Goal: Task Accomplishment & Management: Use online tool/utility

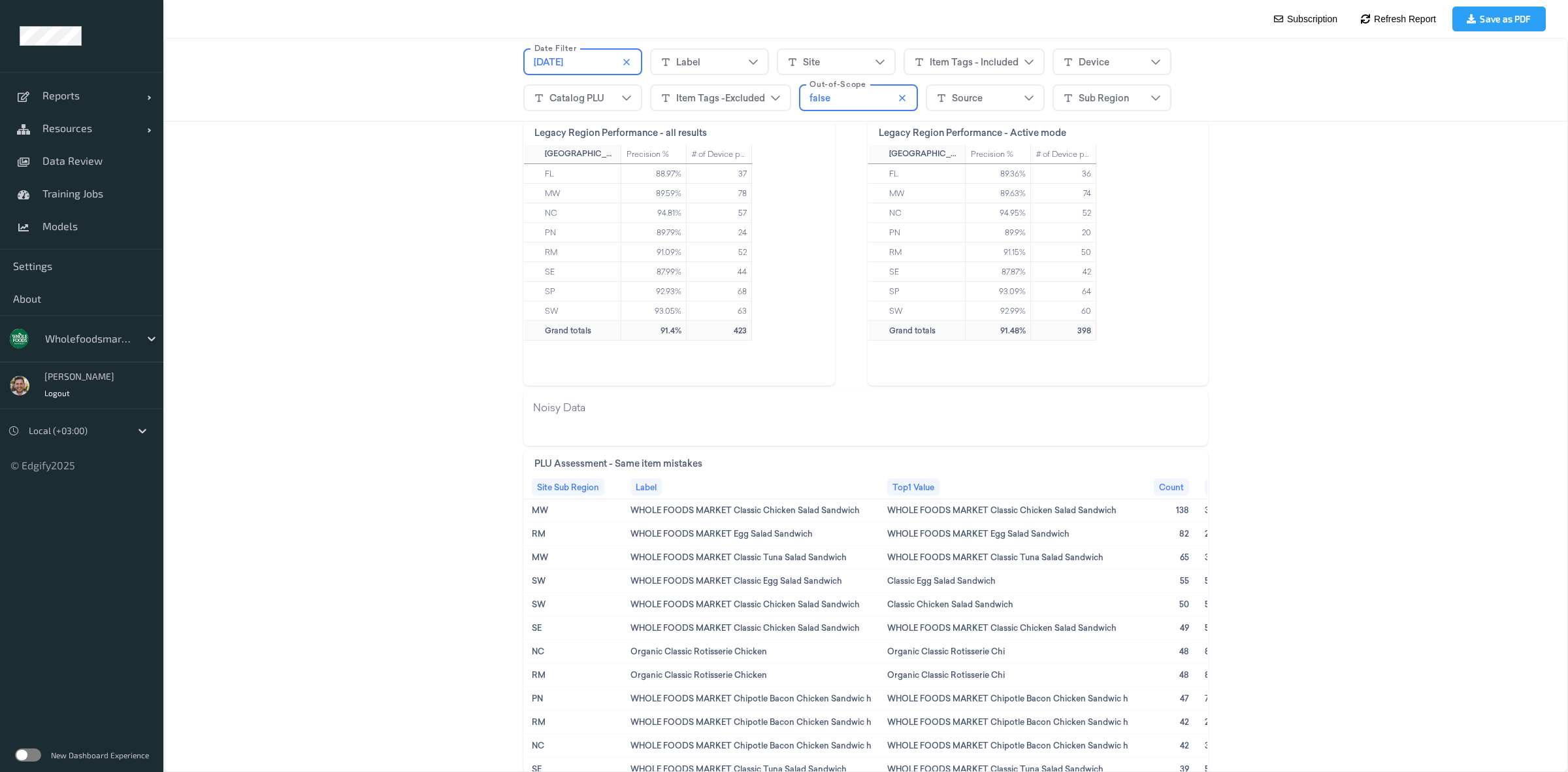
click at [50, 340] on div at bounding box center [89, 338] width 89 height 16
type input "s-v"
click at [98, 369] on div "s-vt" at bounding box center [101, 370] width 109 height 13
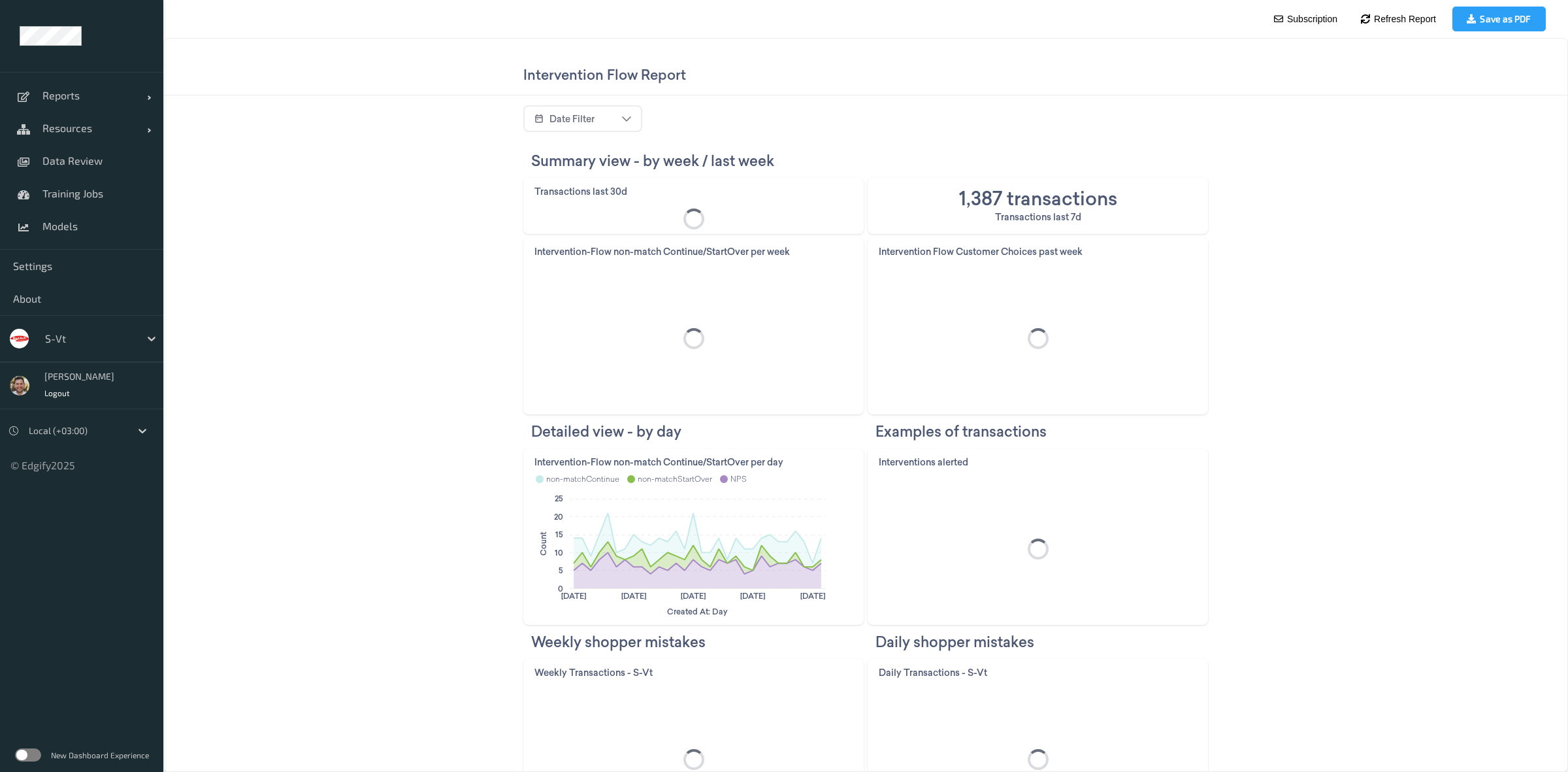
click at [23, 752] on label at bounding box center [28, 755] width 26 height 13
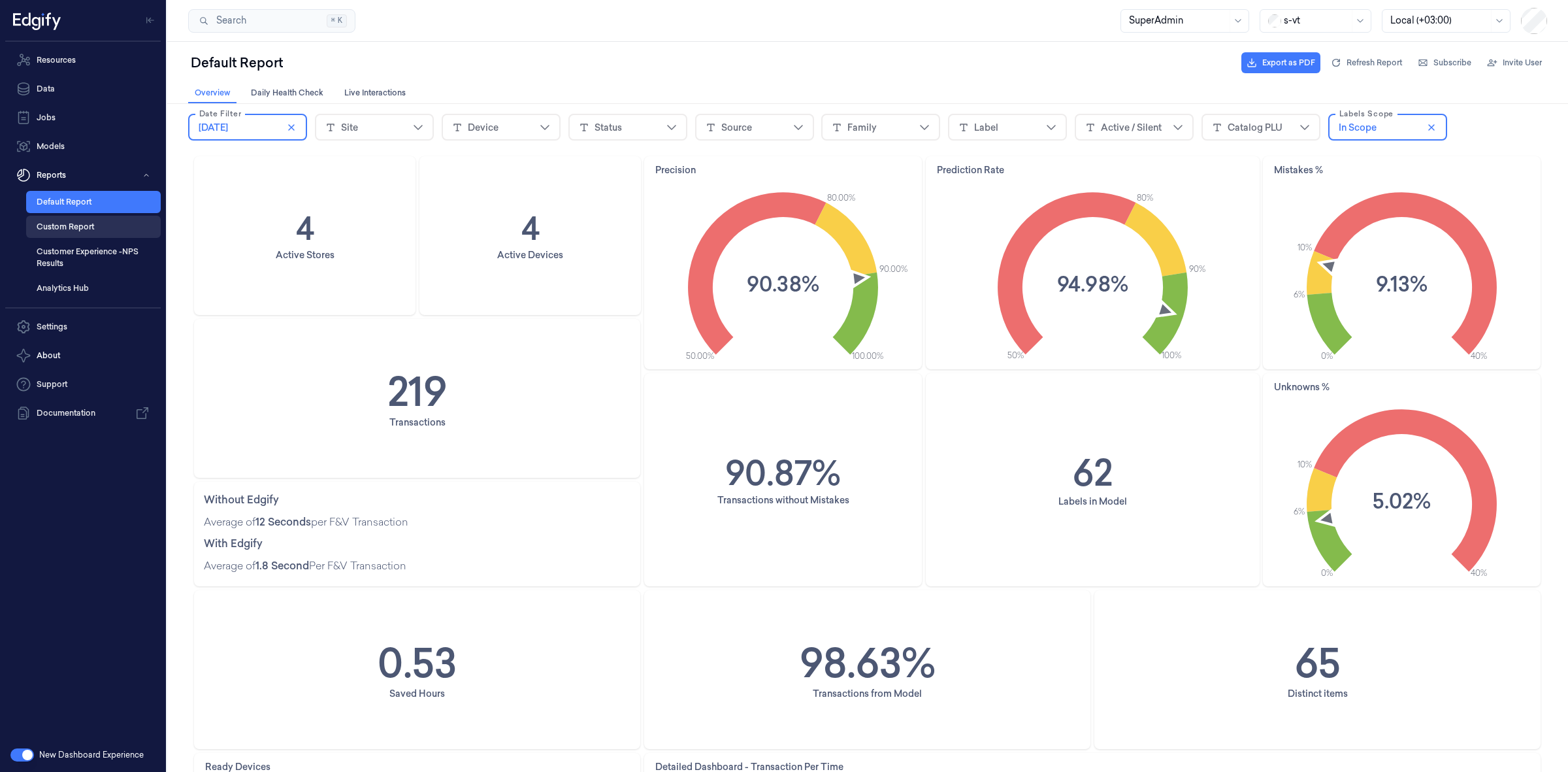
click at [67, 231] on link "Custom Report" at bounding box center [94, 226] width 135 height 22
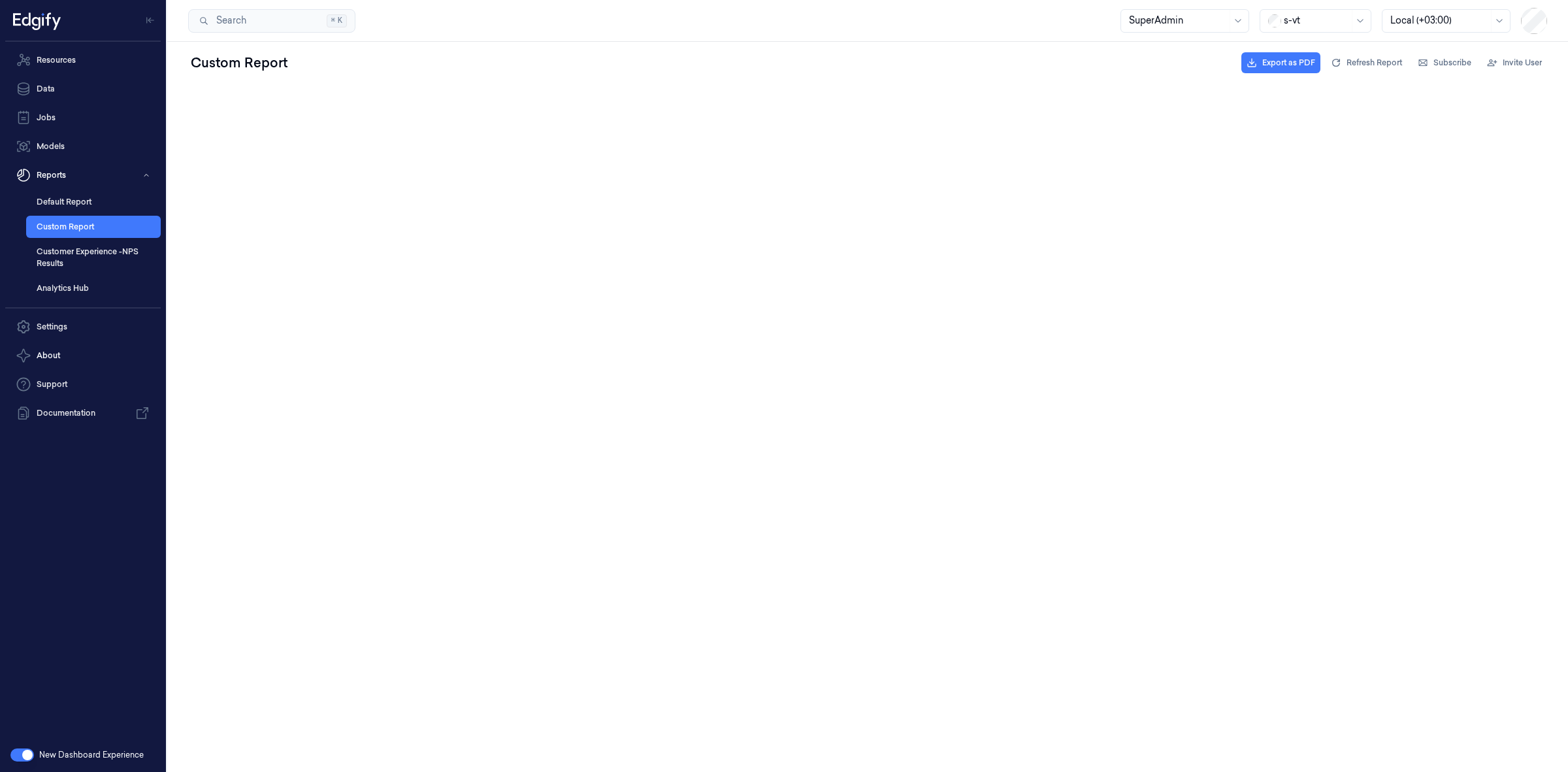
click at [76, 256] on link "Customer Experience -NPS Results" at bounding box center [94, 257] width 135 height 34
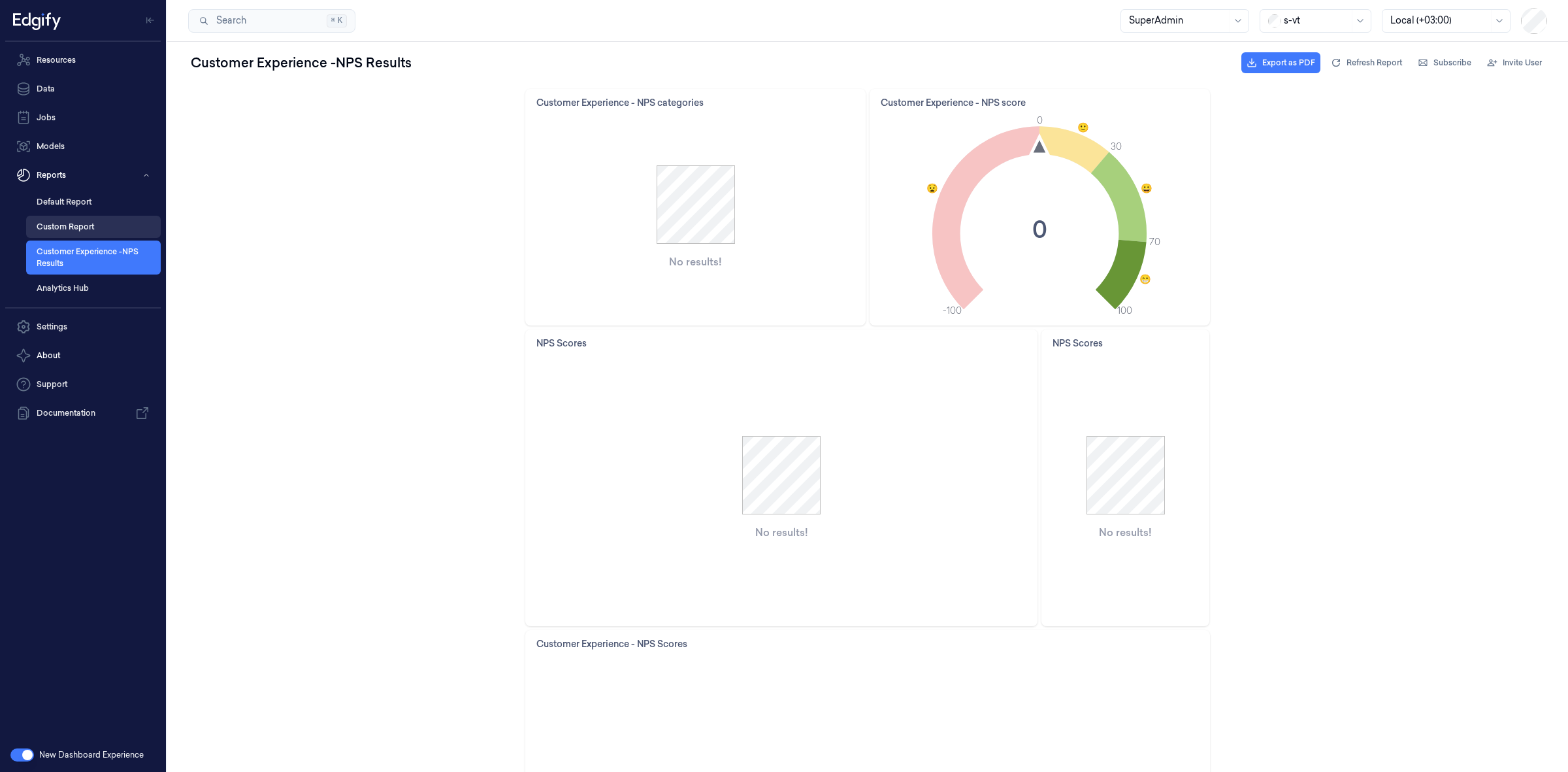
click at [83, 223] on link "Custom Report" at bounding box center [94, 226] width 135 height 22
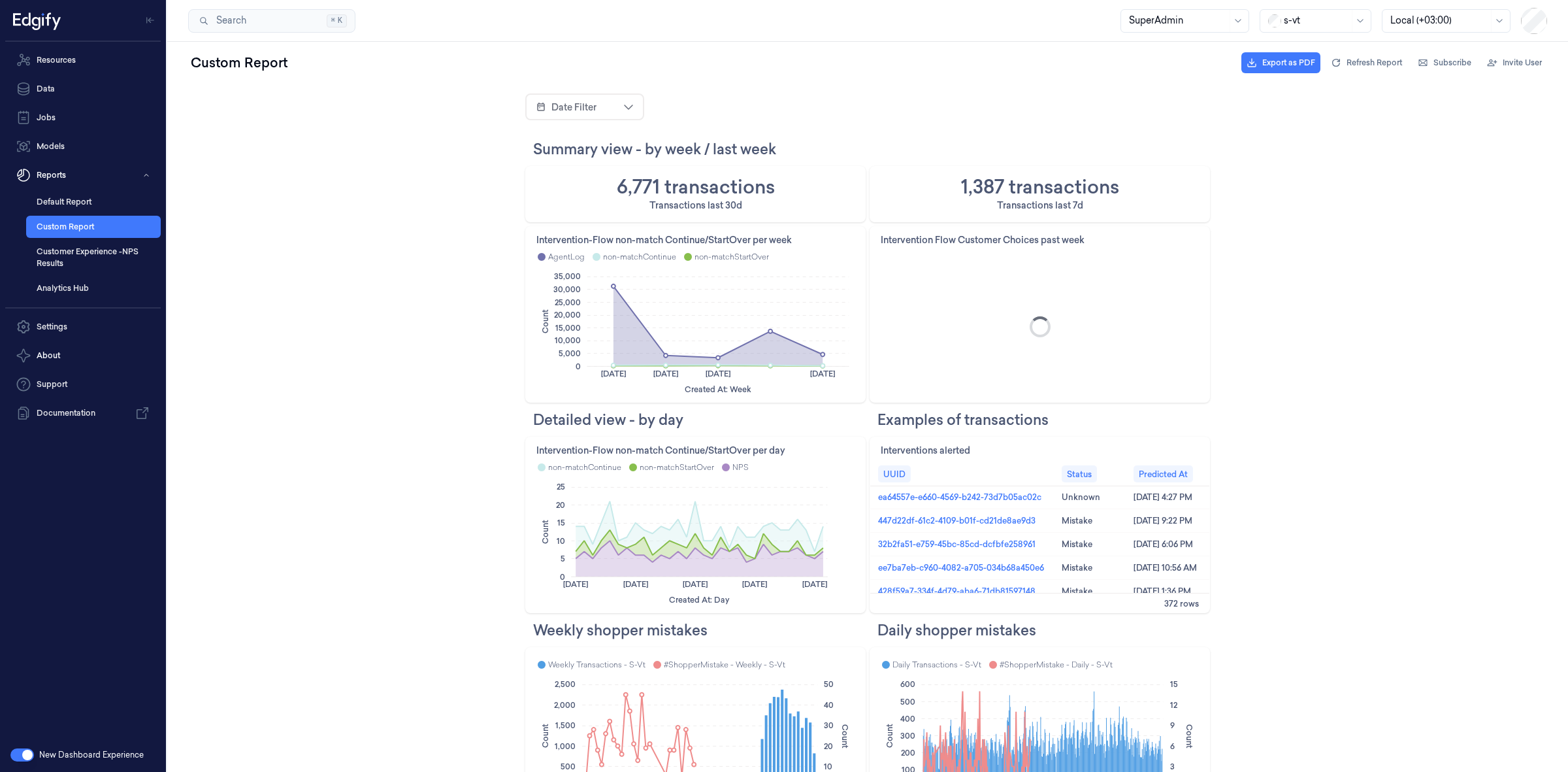
click at [1291, 20] on div at bounding box center [1316, 20] width 65 height 14
click at [1292, 138] on div "Customer Success" at bounding box center [1314, 148] width 105 height 21
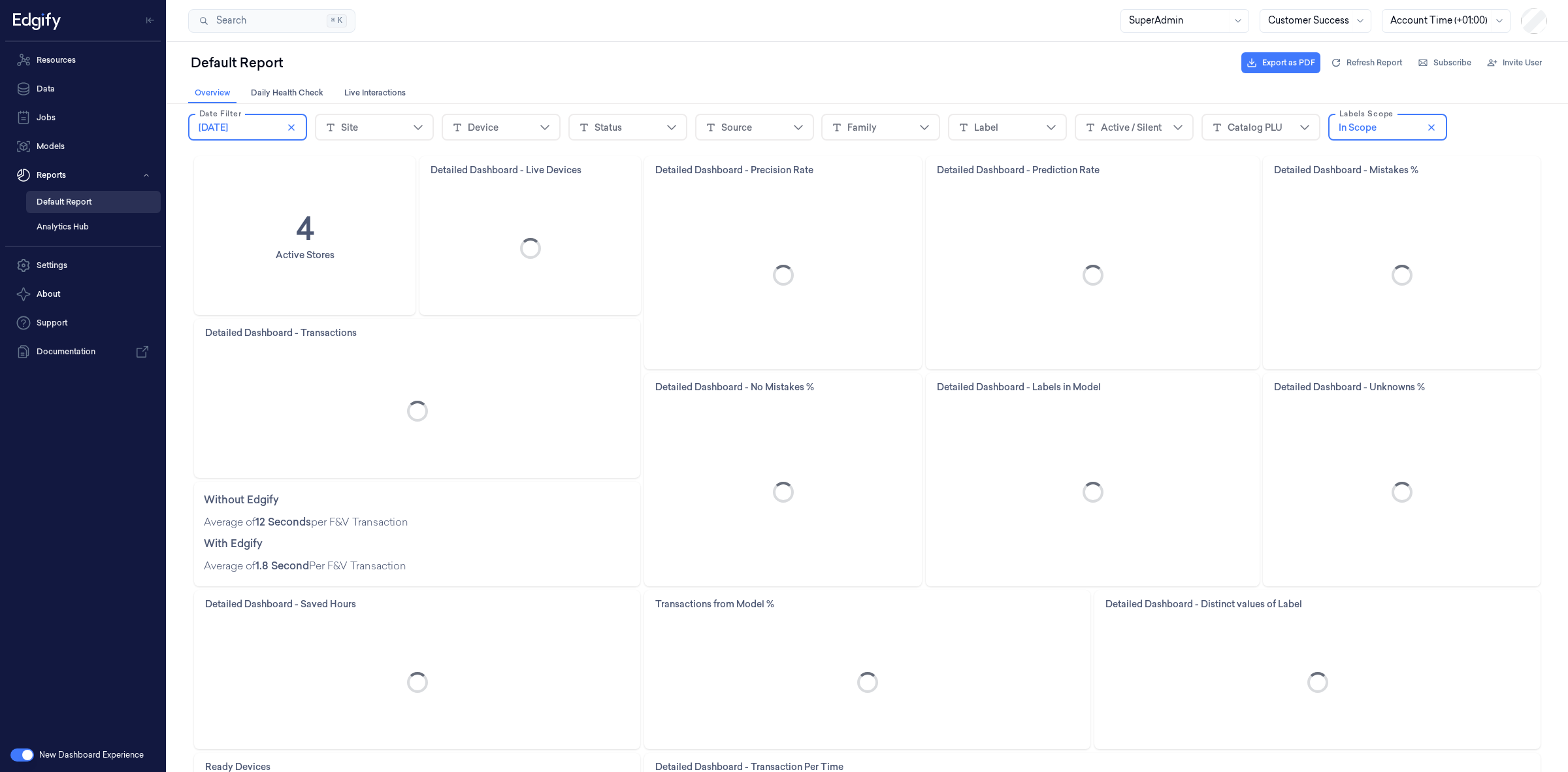
click at [67, 196] on link "Default Report" at bounding box center [94, 201] width 135 height 22
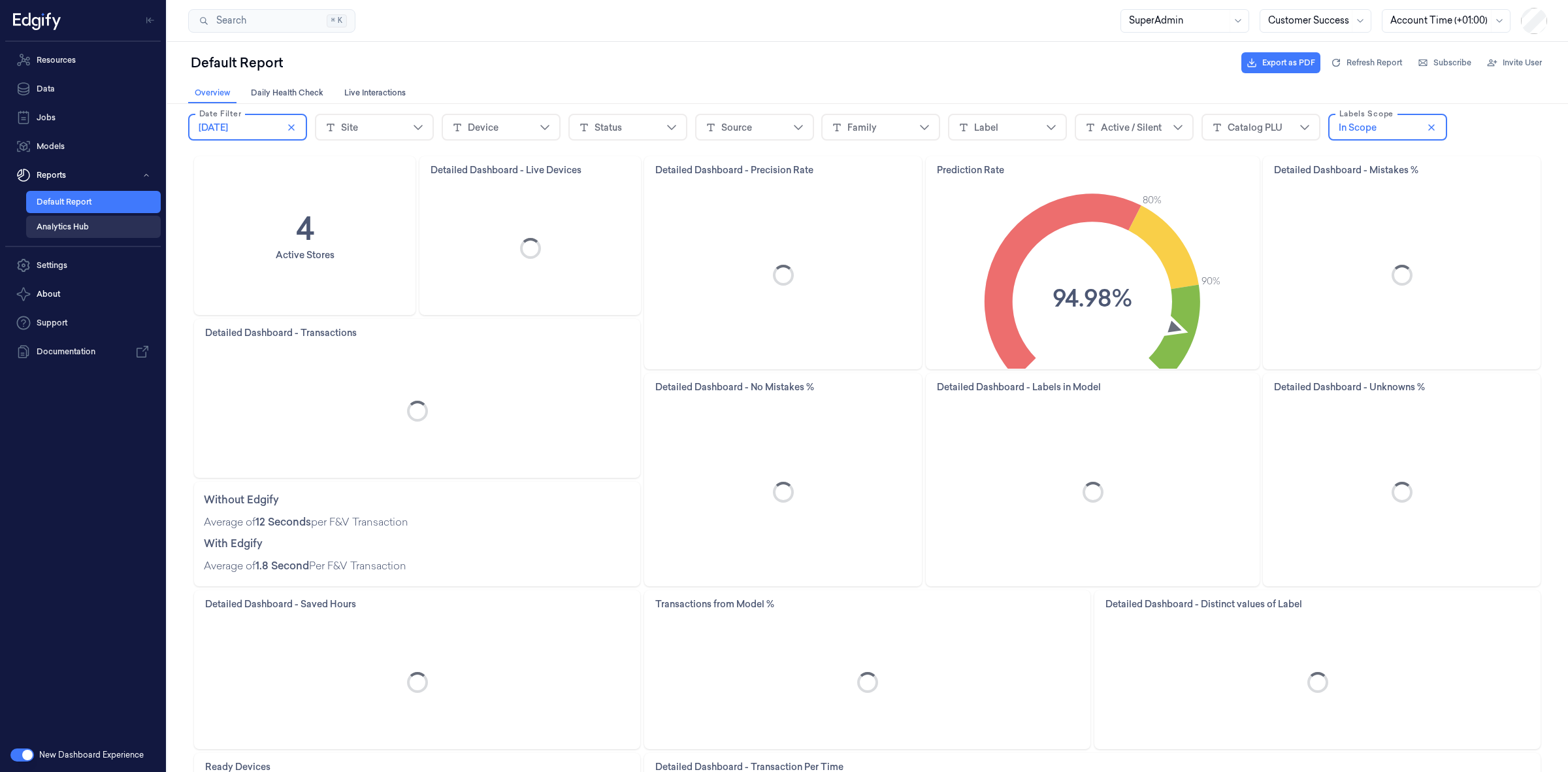
click at [70, 226] on link "Analytics Hub" at bounding box center [94, 226] width 135 height 22
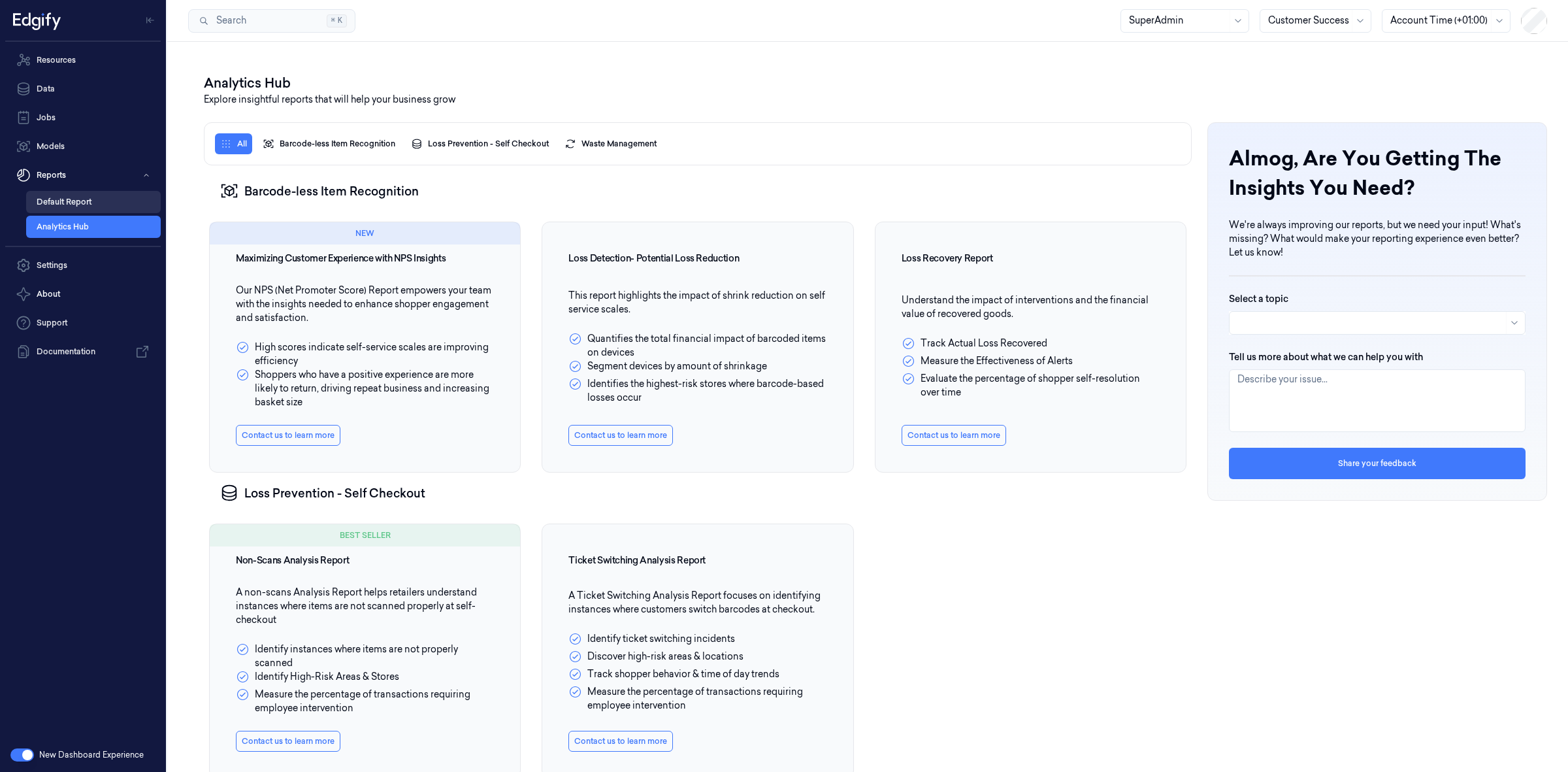
click at [75, 195] on link "Default Report" at bounding box center [94, 201] width 135 height 22
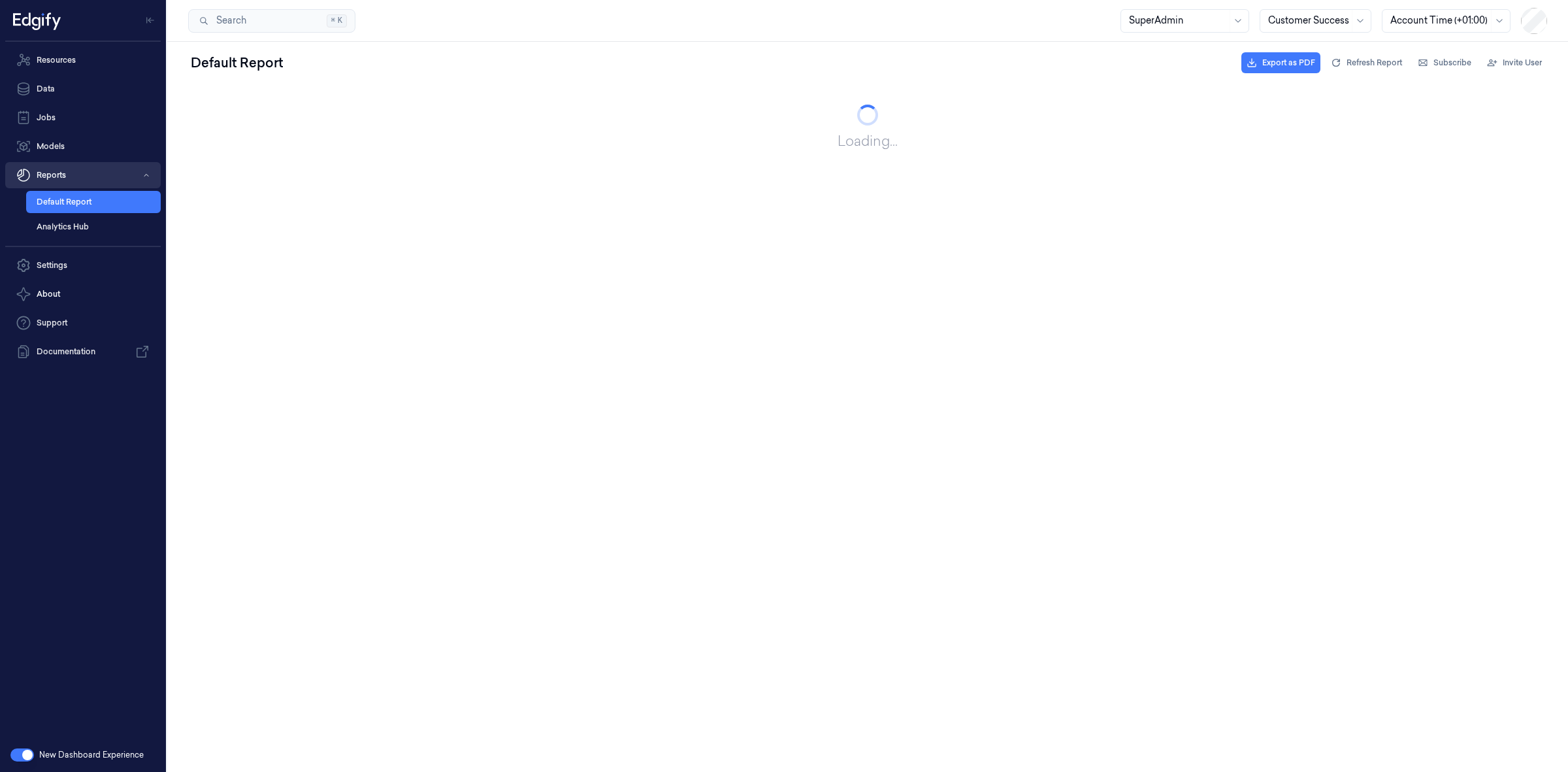
click at [107, 172] on button "Reports" at bounding box center [82, 175] width 155 height 26
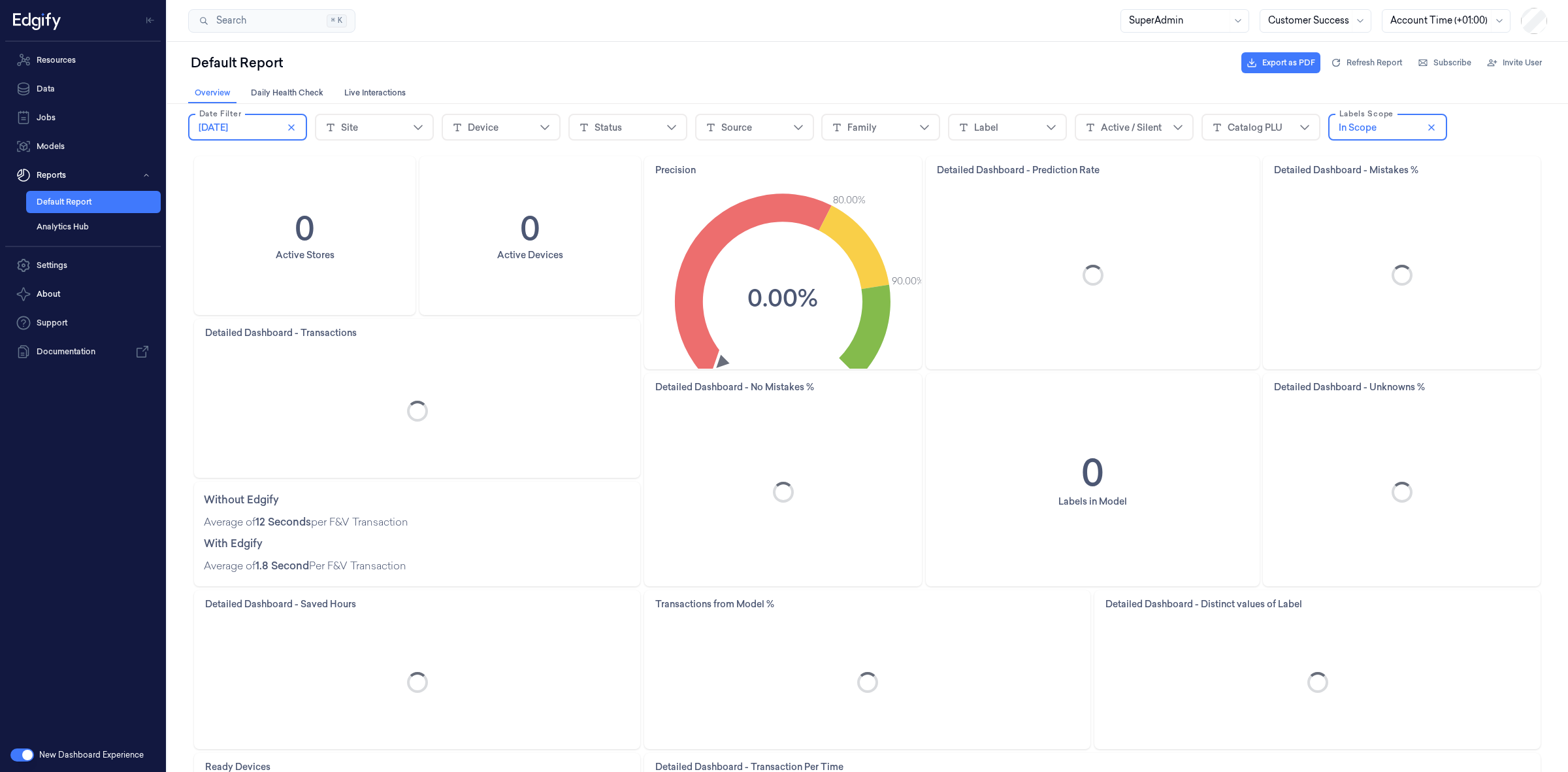
click at [1330, 18] on div at bounding box center [1308, 20] width 81 height 14
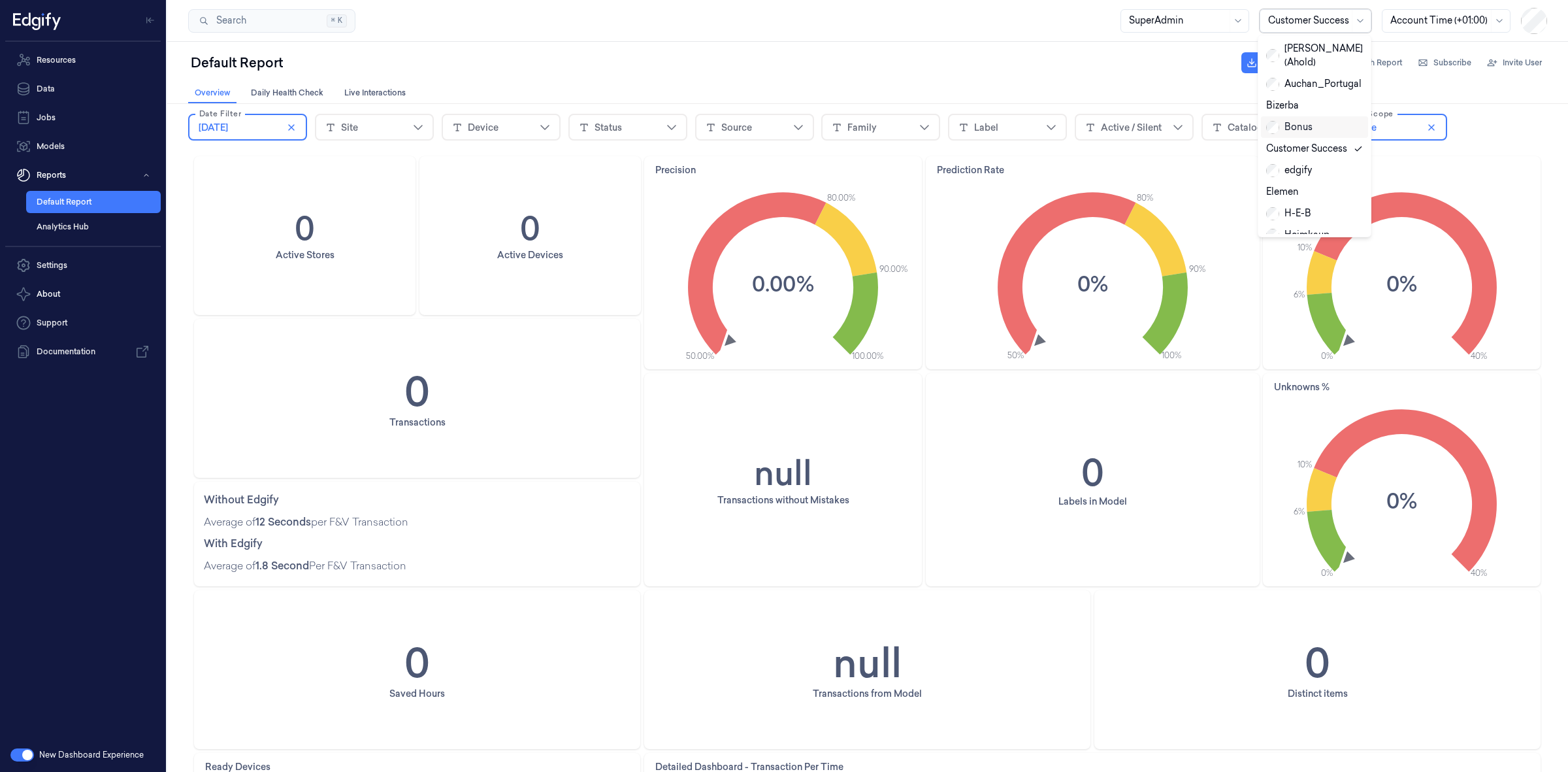
click at [1303, 120] on div "Bonus" at bounding box center [1289, 127] width 46 height 14
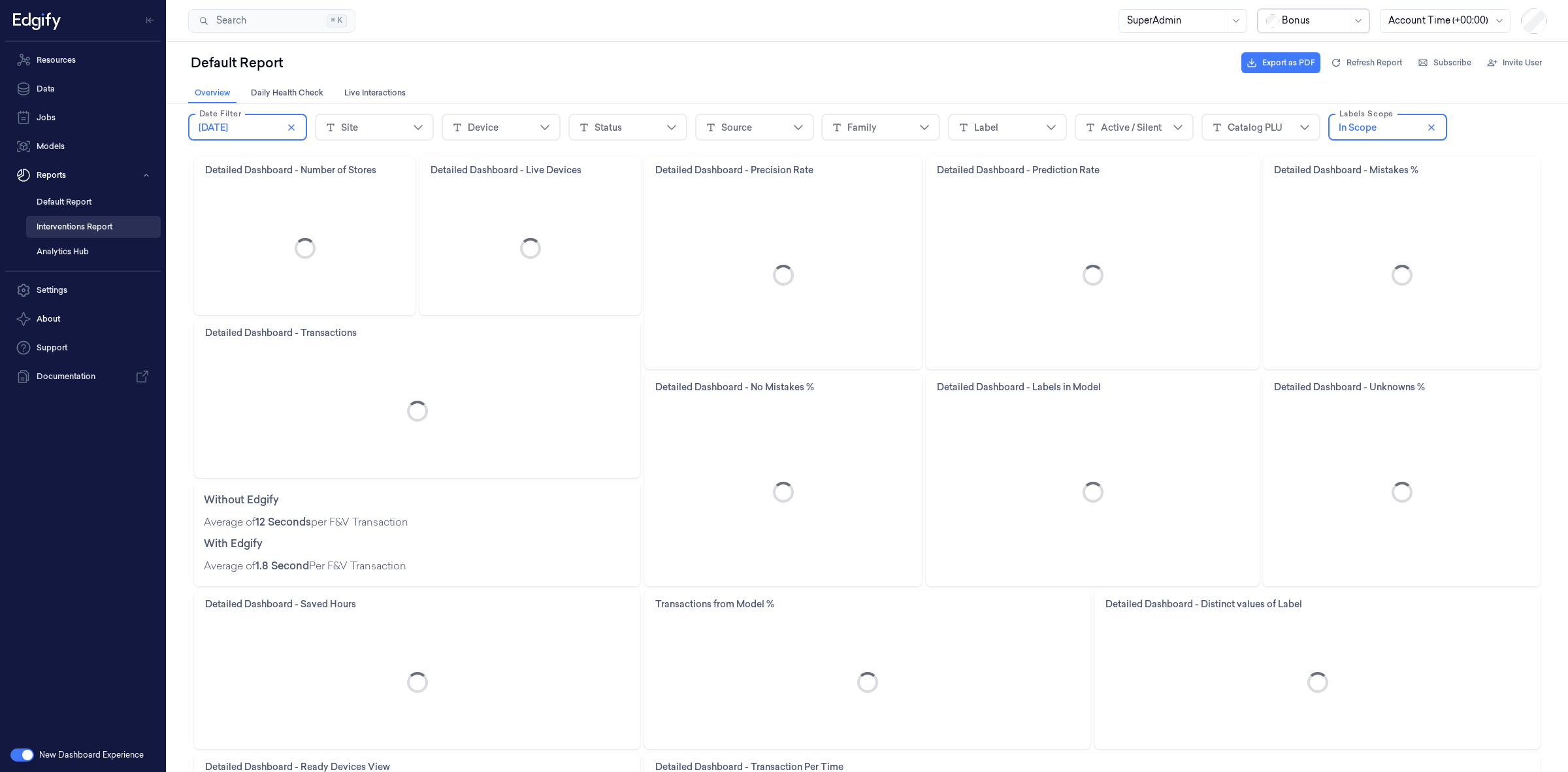
click at [103, 226] on link "Interventions Report" at bounding box center [94, 226] width 135 height 22
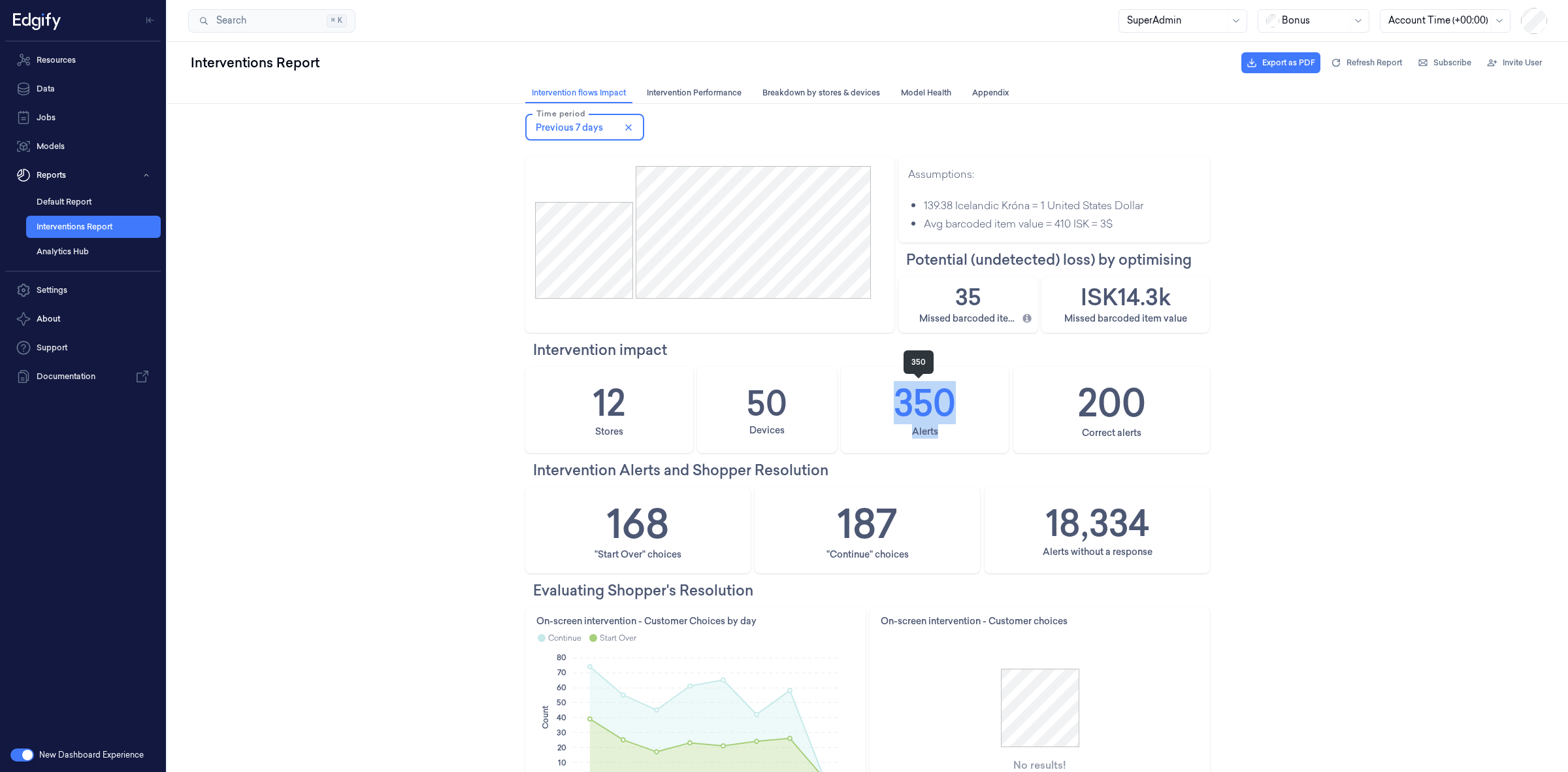
drag, startPoint x: 975, startPoint y: 422, endPoint x: 890, endPoint y: 404, distance: 86.9
click at [890, 404] on div "350 Alerts" at bounding box center [925, 409] width 166 height 85
click at [950, 428] on div "Alerts" at bounding box center [925, 431] width 166 height 14
drag, startPoint x: 1164, startPoint y: 409, endPoint x: 1042, endPoint y: 391, distance: 123.3
click at [1042, 391] on div "200 Correct alerts" at bounding box center [1112, 409] width 195 height 85
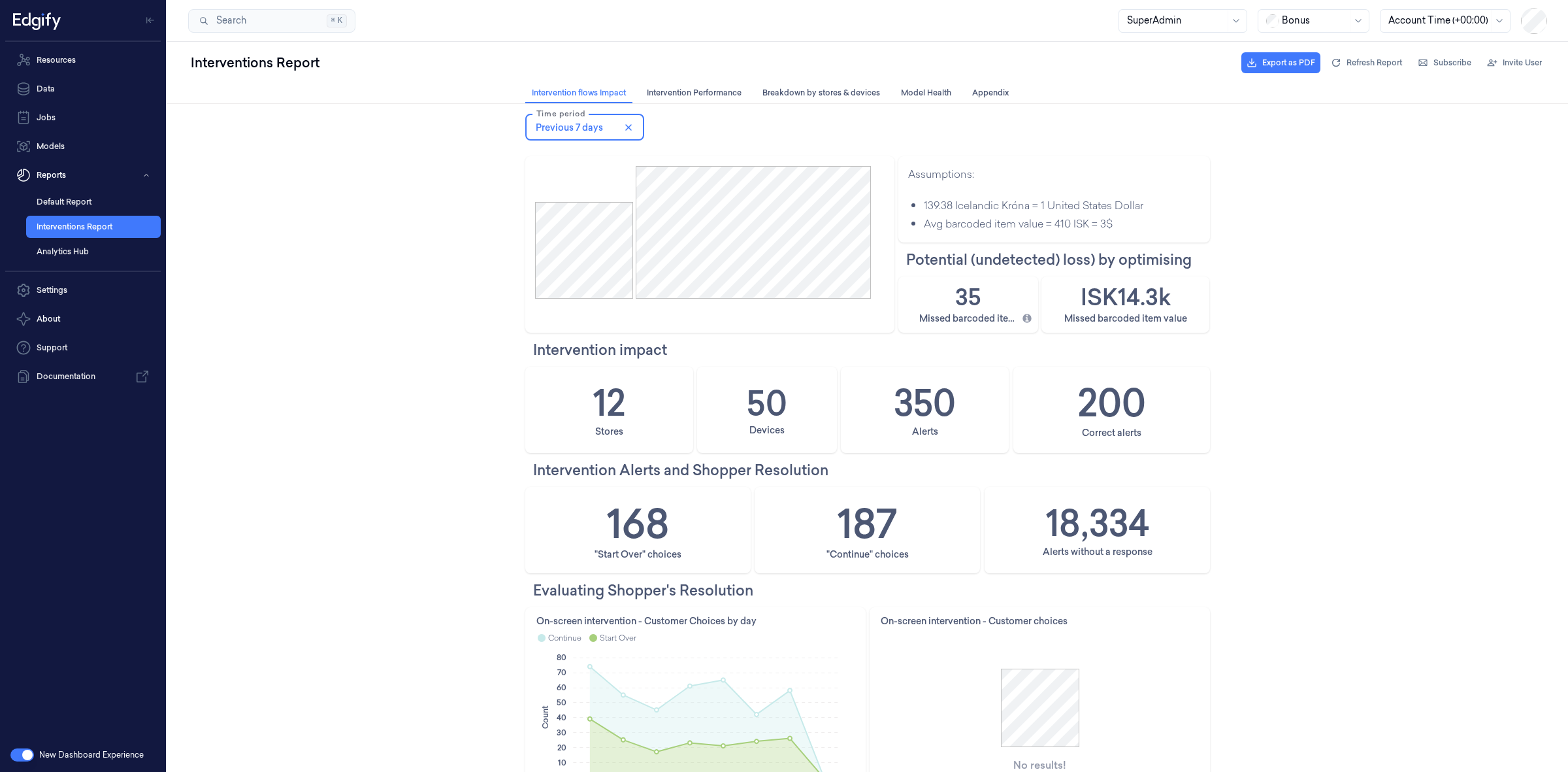
click at [572, 125] on span "Previous 7 days" at bounding box center [569, 127] width 67 height 13
click at [524, 155] on button "Back" at bounding box center [530, 156] width 22 height 26
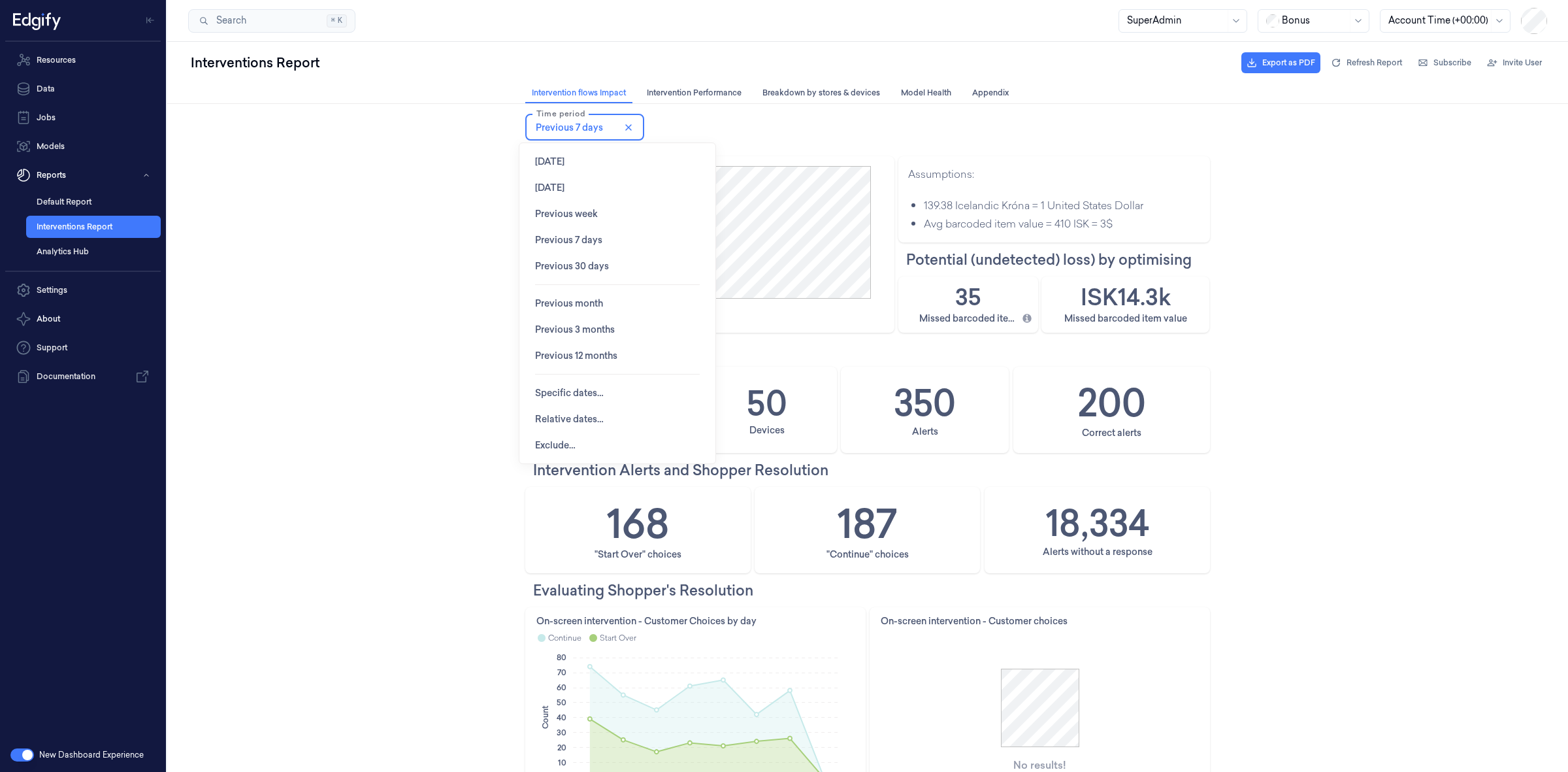
click at [599, 328] on span "Previous 3 months" at bounding box center [574, 329] width 79 height 11
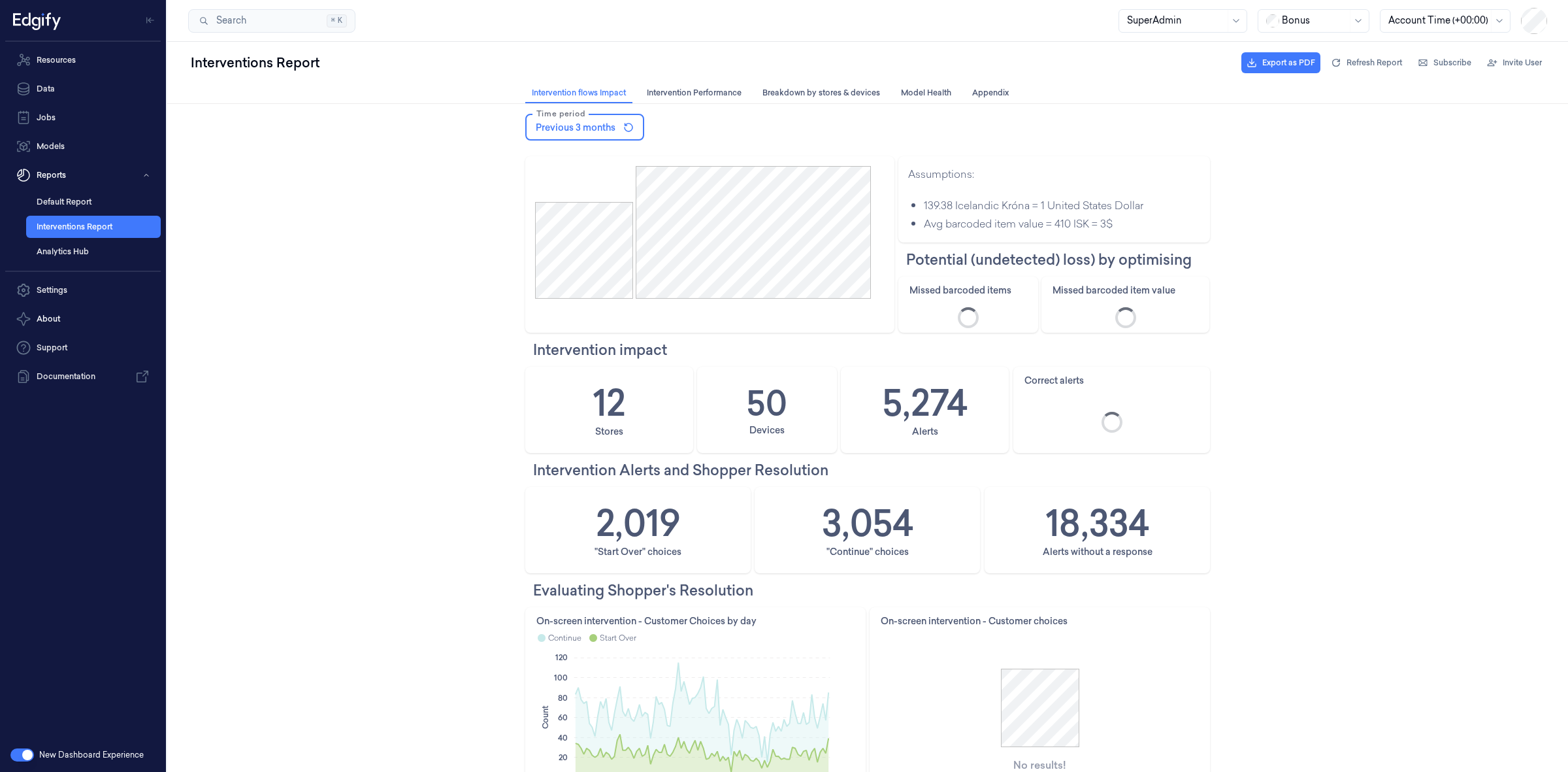
click at [988, 416] on div "5,274 Alerts" at bounding box center [925, 409] width 166 height 85
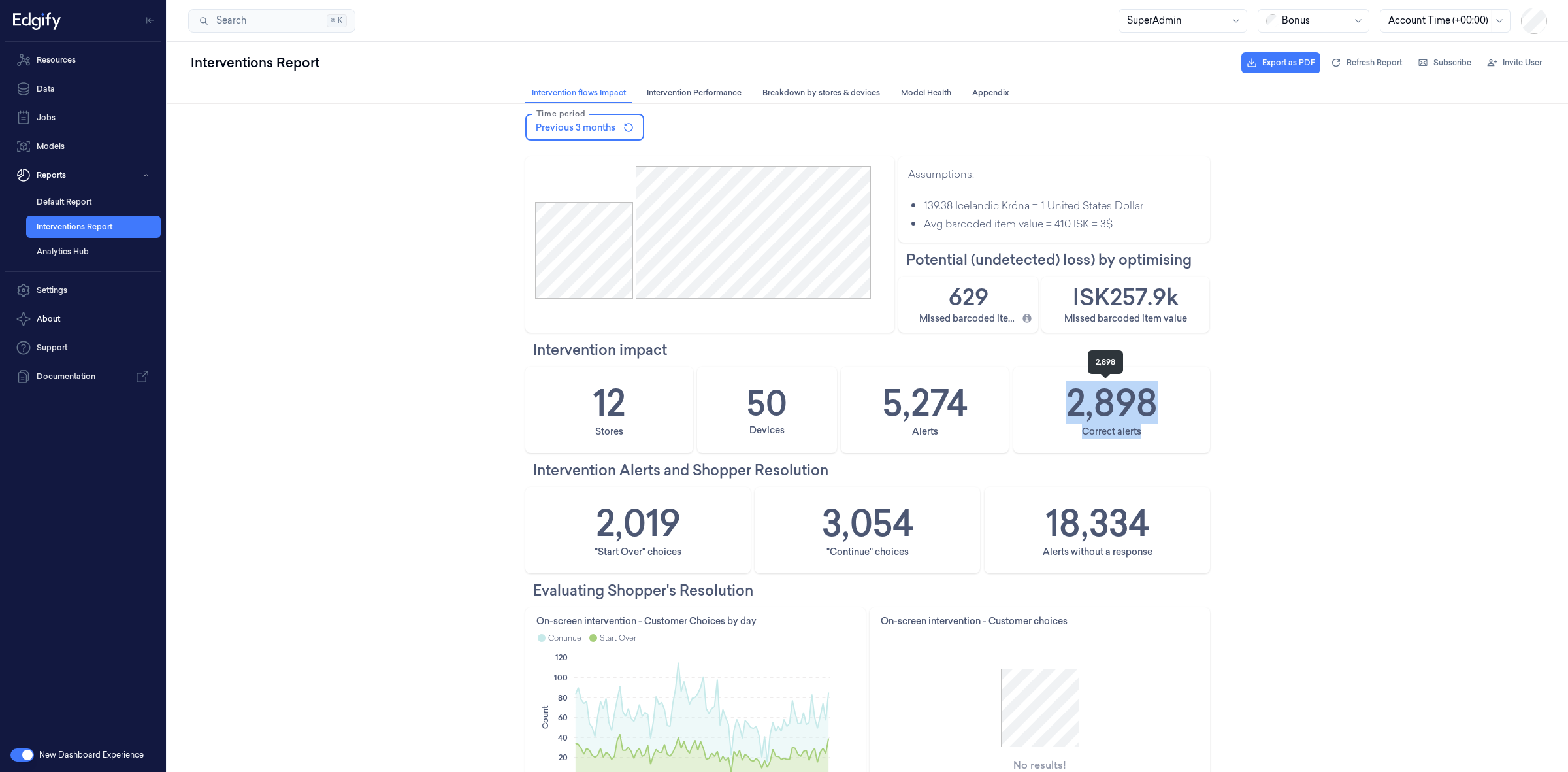
drag, startPoint x: 1183, startPoint y: 400, endPoint x: 1056, endPoint y: 406, distance: 127.1
click at [1056, 406] on div "2,898 Correct alerts" at bounding box center [1112, 409] width 195 height 85
click at [1017, 419] on div "2,898 Correct alerts" at bounding box center [1112, 409] width 195 height 85
drag, startPoint x: 983, startPoint y: 409, endPoint x: 871, endPoint y: 409, distance: 112.0
click at [871, 409] on div "5,274 Alerts" at bounding box center [925, 409] width 166 height 85
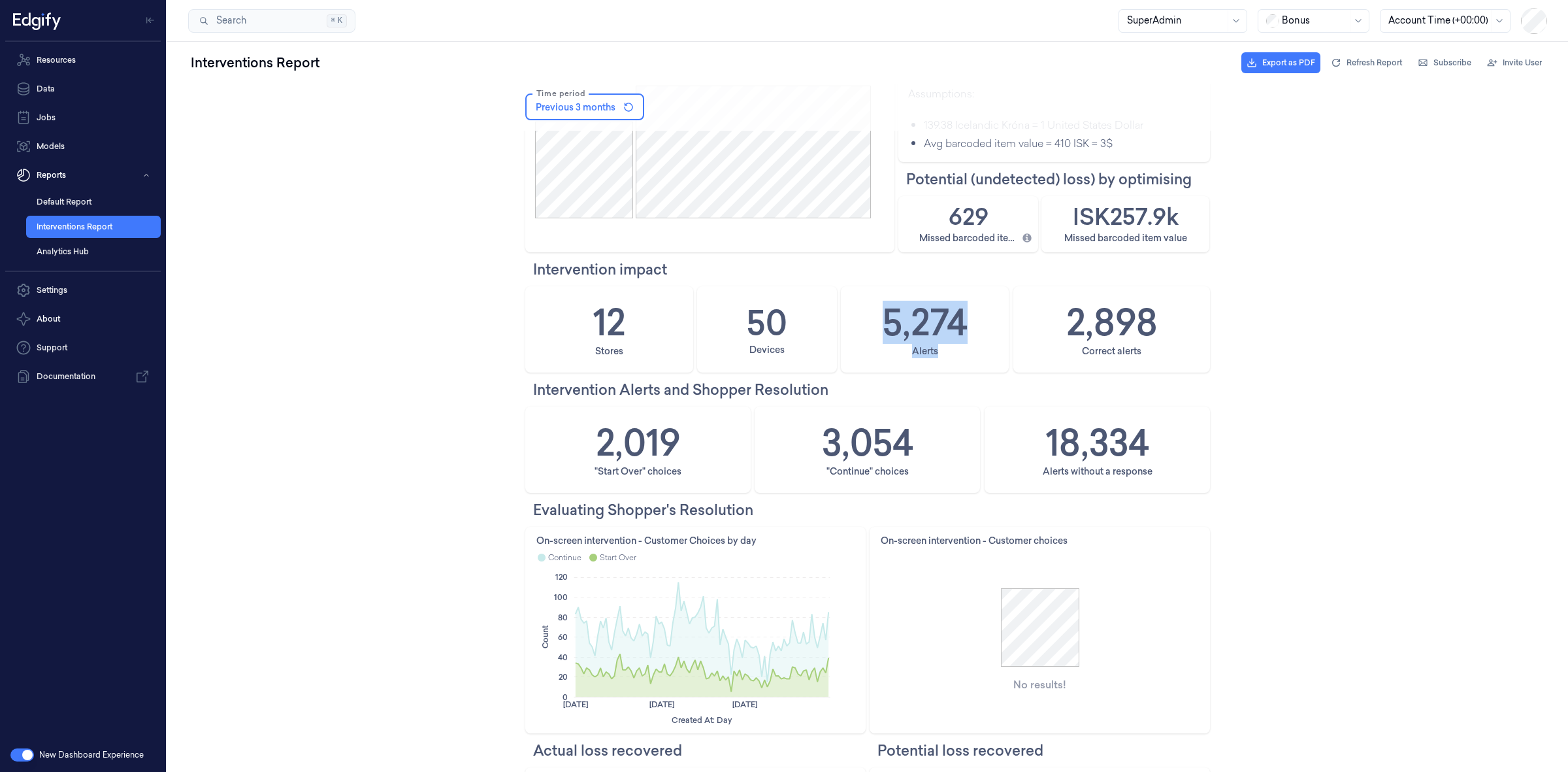
scroll to position [82, 0]
drag, startPoint x: 1166, startPoint y: 448, endPoint x: 1028, endPoint y: 448, distance: 138.0
click at [1028, 448] on div "18,334 Alerts without a response" at bounding box center [1097, 448] width 224 height 85
click at [1199, 433] on div "18,334 Alerts without a response" at bounding box center [1097, 448] width 224 height 85
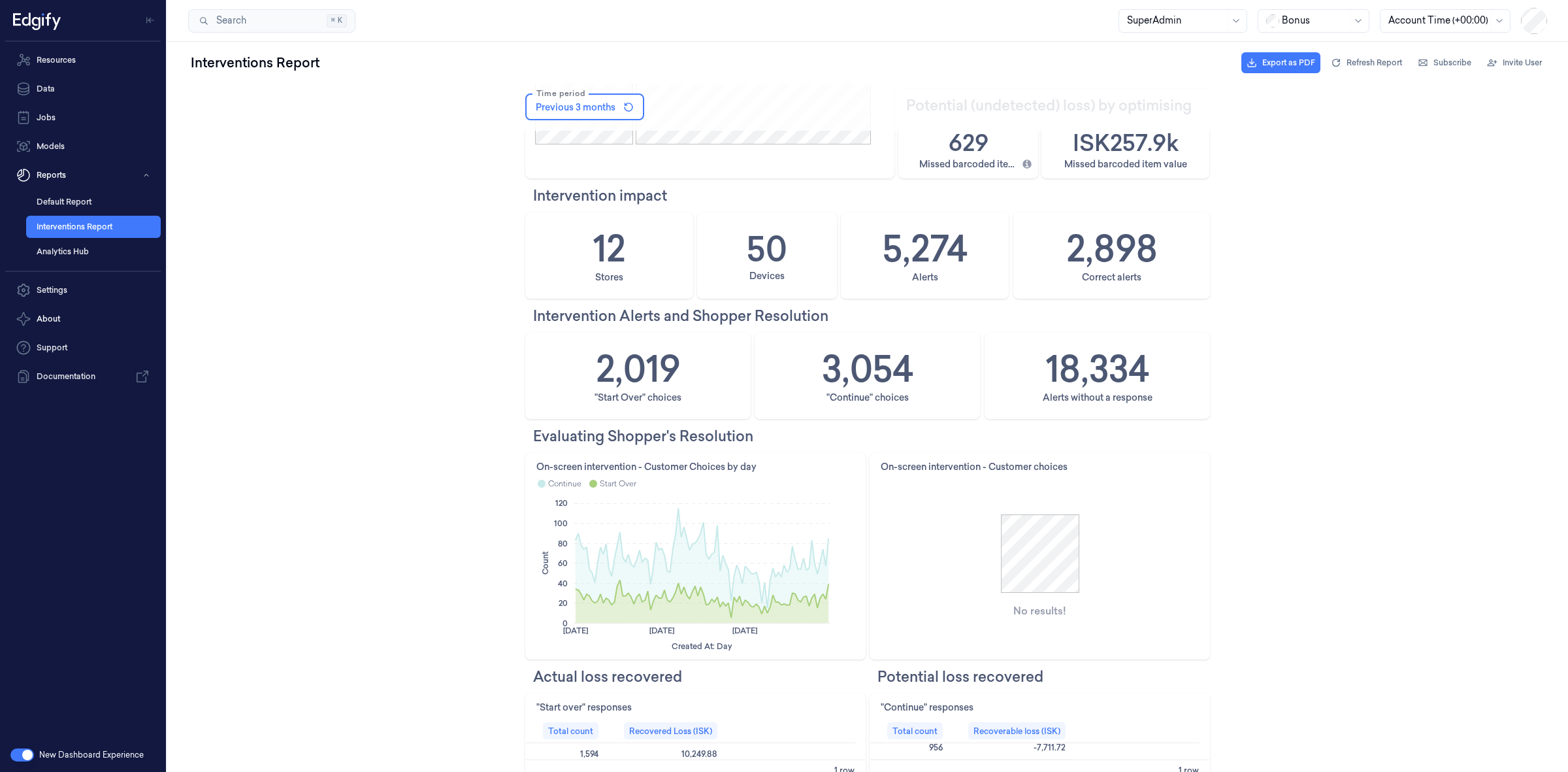
scroll to position [0, 0]
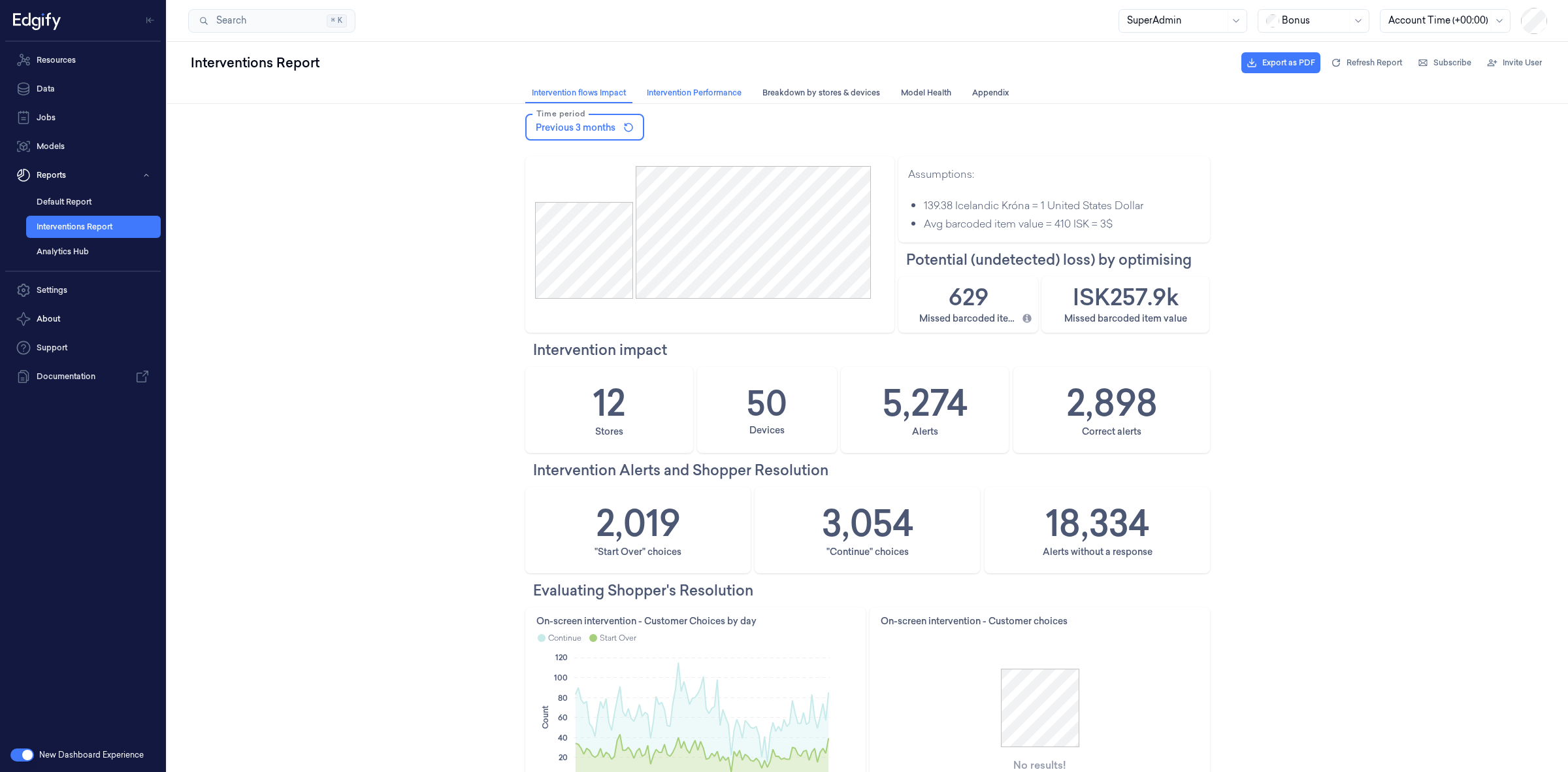
click at [684, 90] on span "Intervention Performance Intervention Performance" at bounding box center [695, 92] width 103 height 13
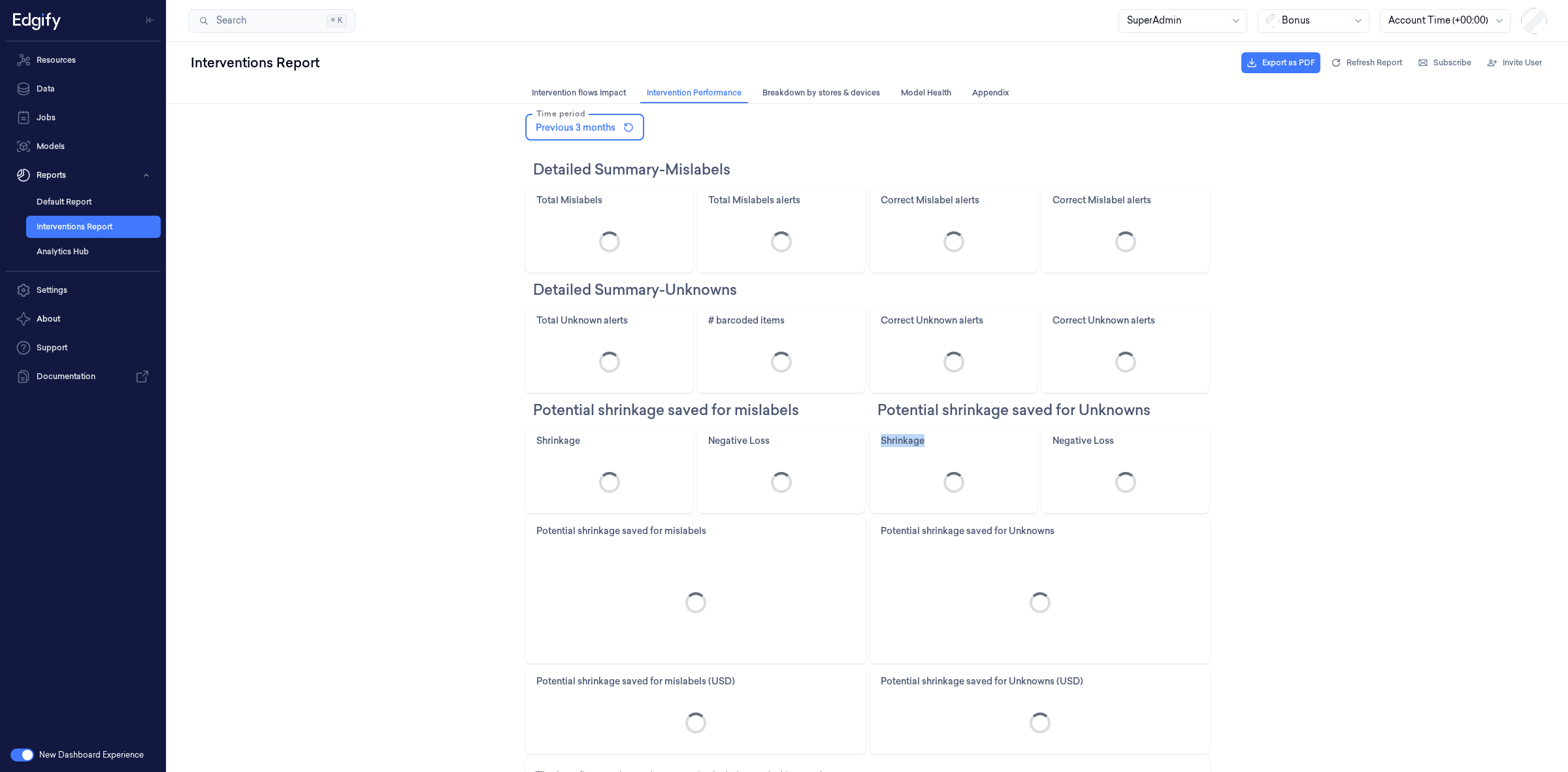
drag, startPoint x: 938, startPoint y: 439, endPoint x: 868, endPoint y: 439, distance: 70.0
click at [870, 439] on div "Shrinkage" at bounding box center [954, 440] width 166 height 25
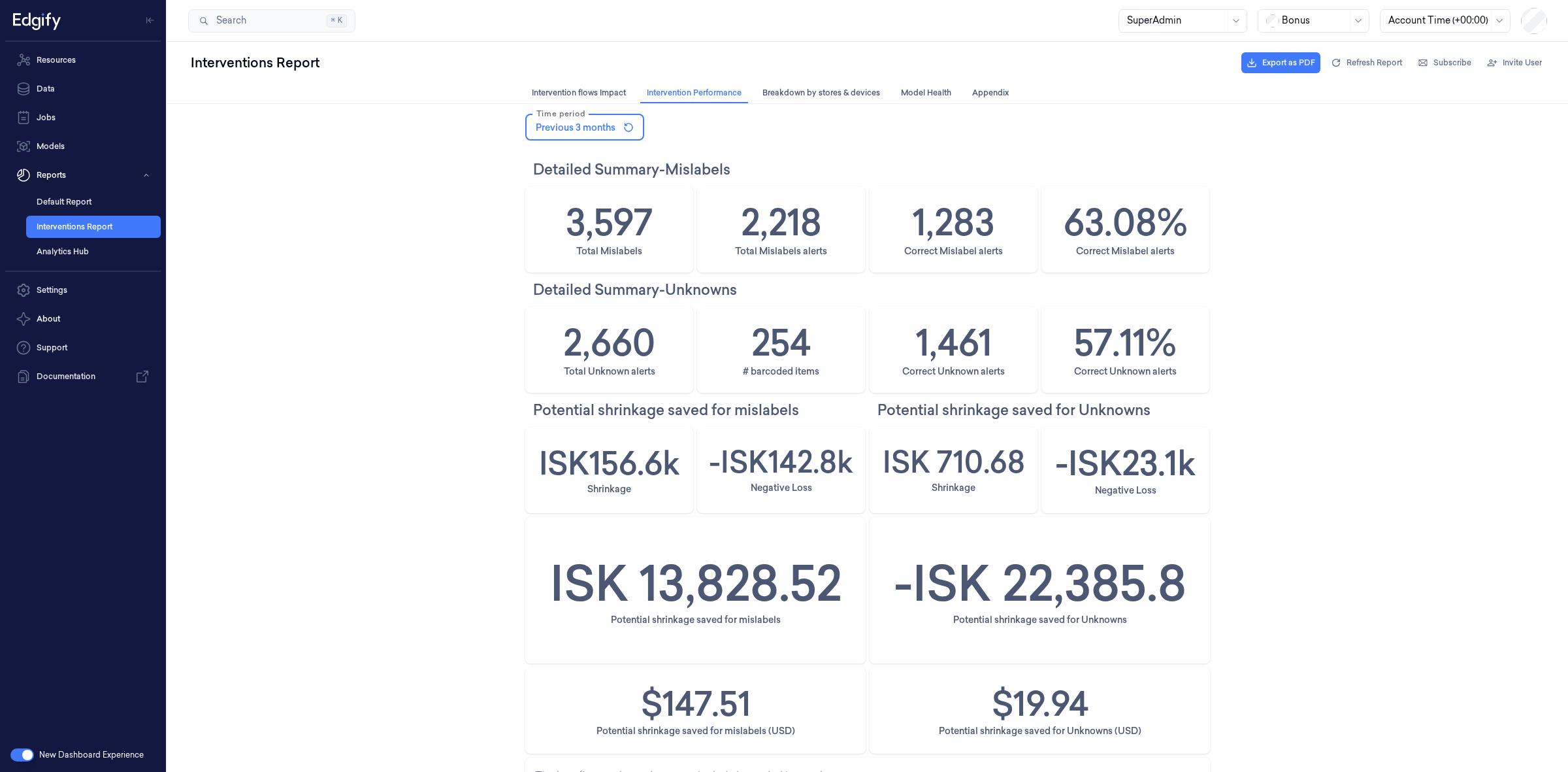
click at [20, 749] on button "button" at bounding box center [22, 755] width 23 height 13
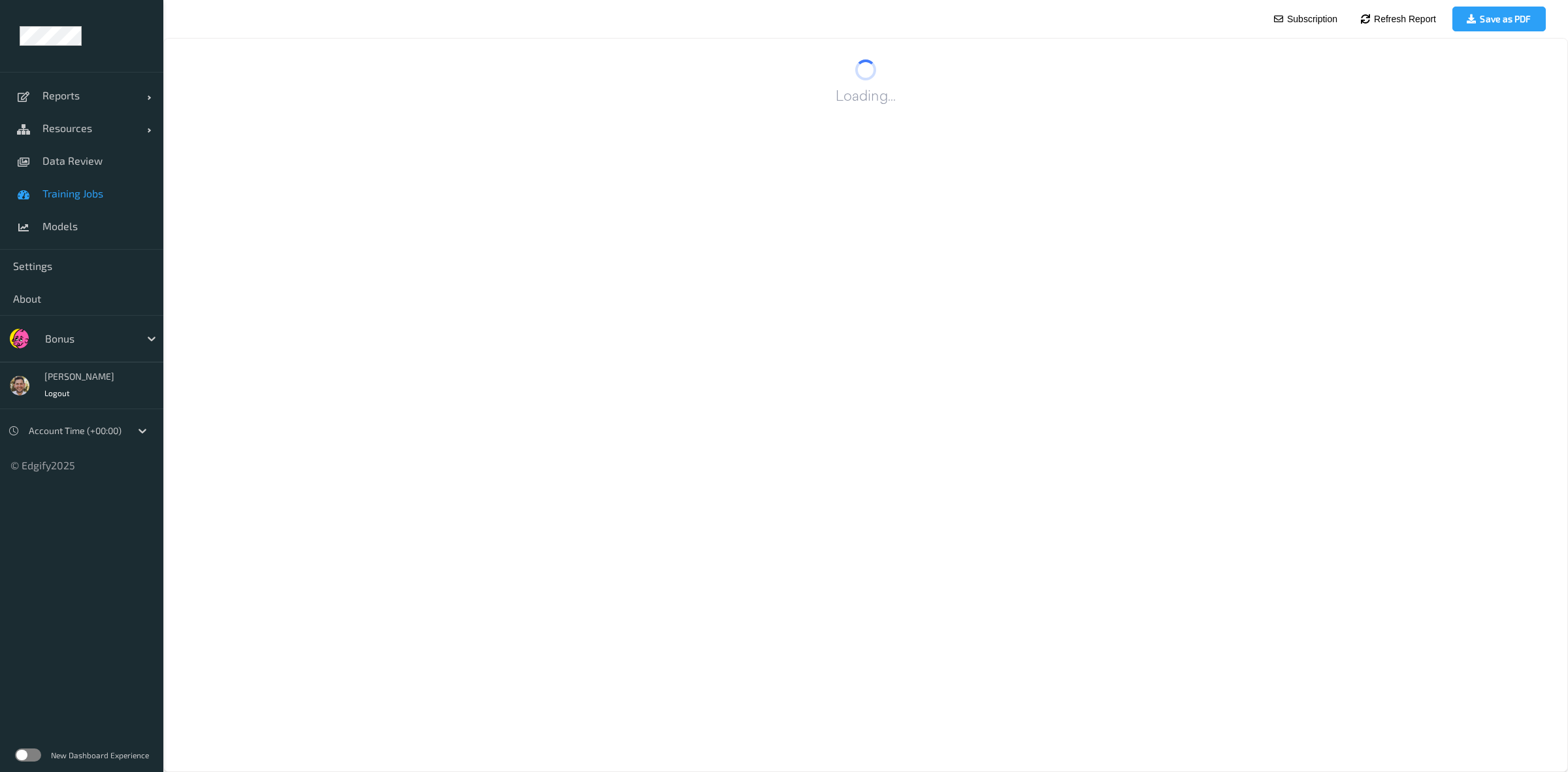
click at [107, 198] on span "Training Jobs" at bounding box center [96, 193] width 107 height 13
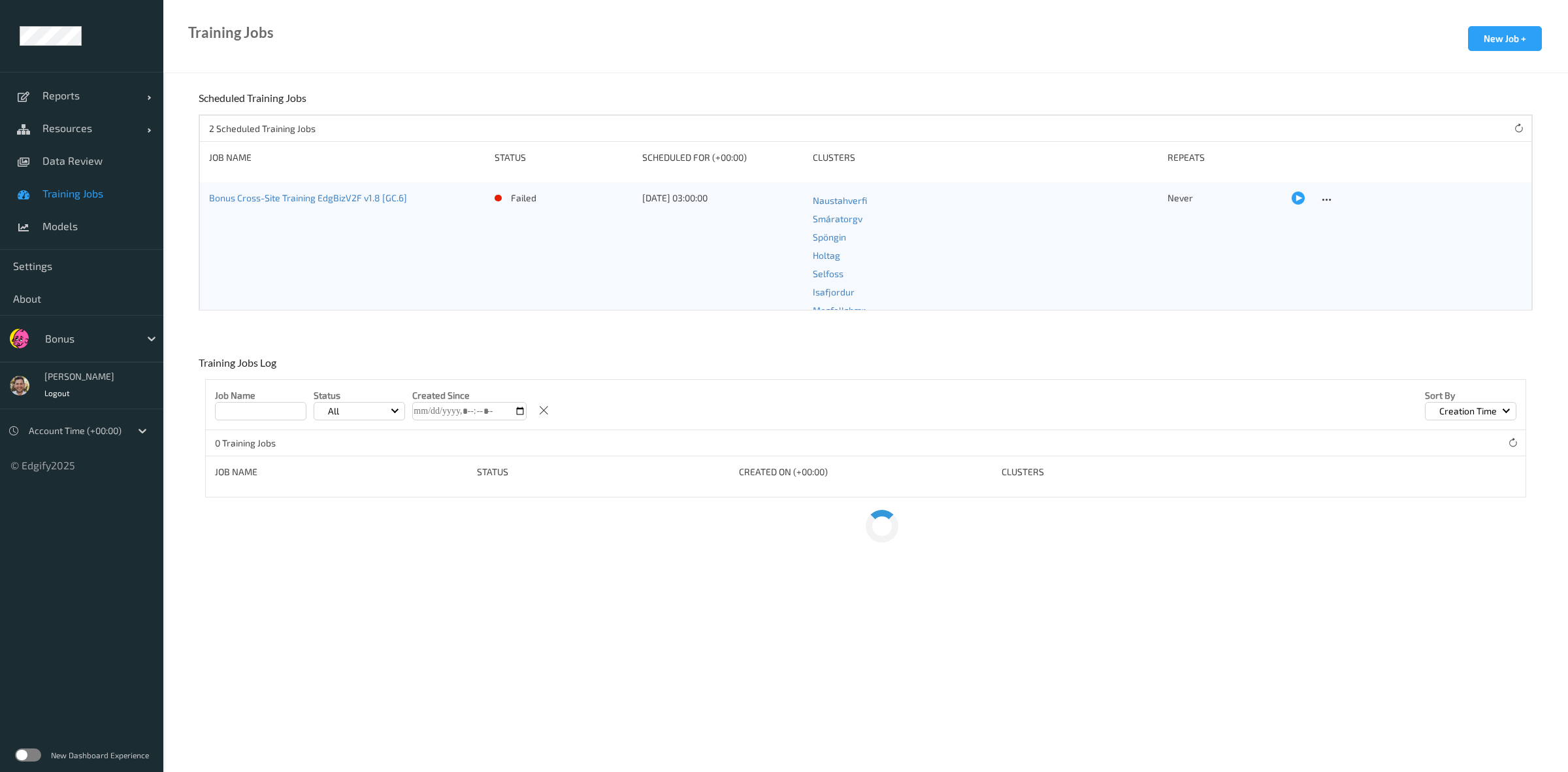
click at [79, 345] on div at bounding box center [89, 338] width 89 height 16
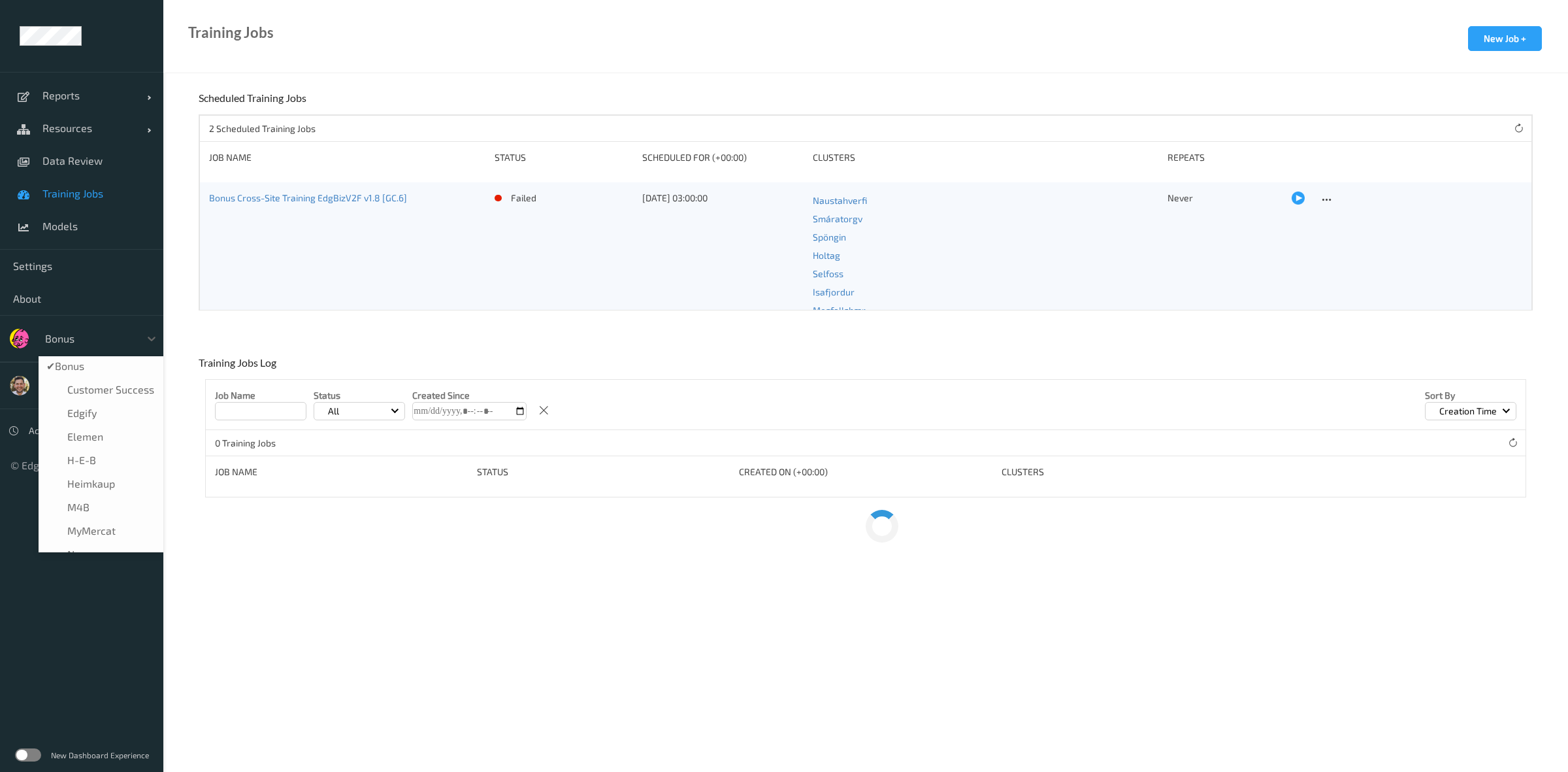
scroll to position [325, 0]
click at [129, 481] on span "wholefoodsmarket" at bounding box center [113, 487] width 92 height 13
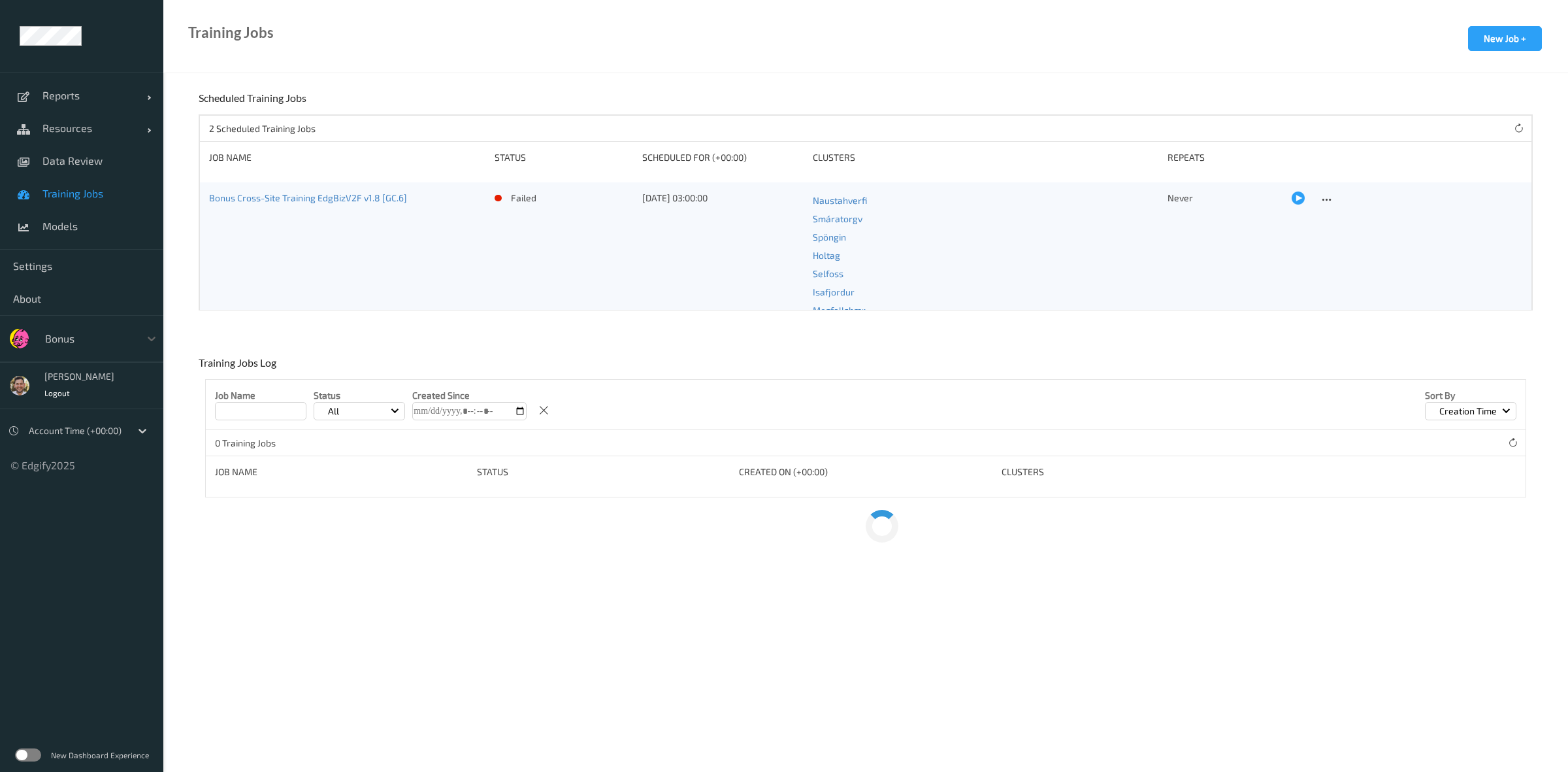
click at [73, 335] on div "Bonus" at bounding box center [101, 338] width 125 height 25
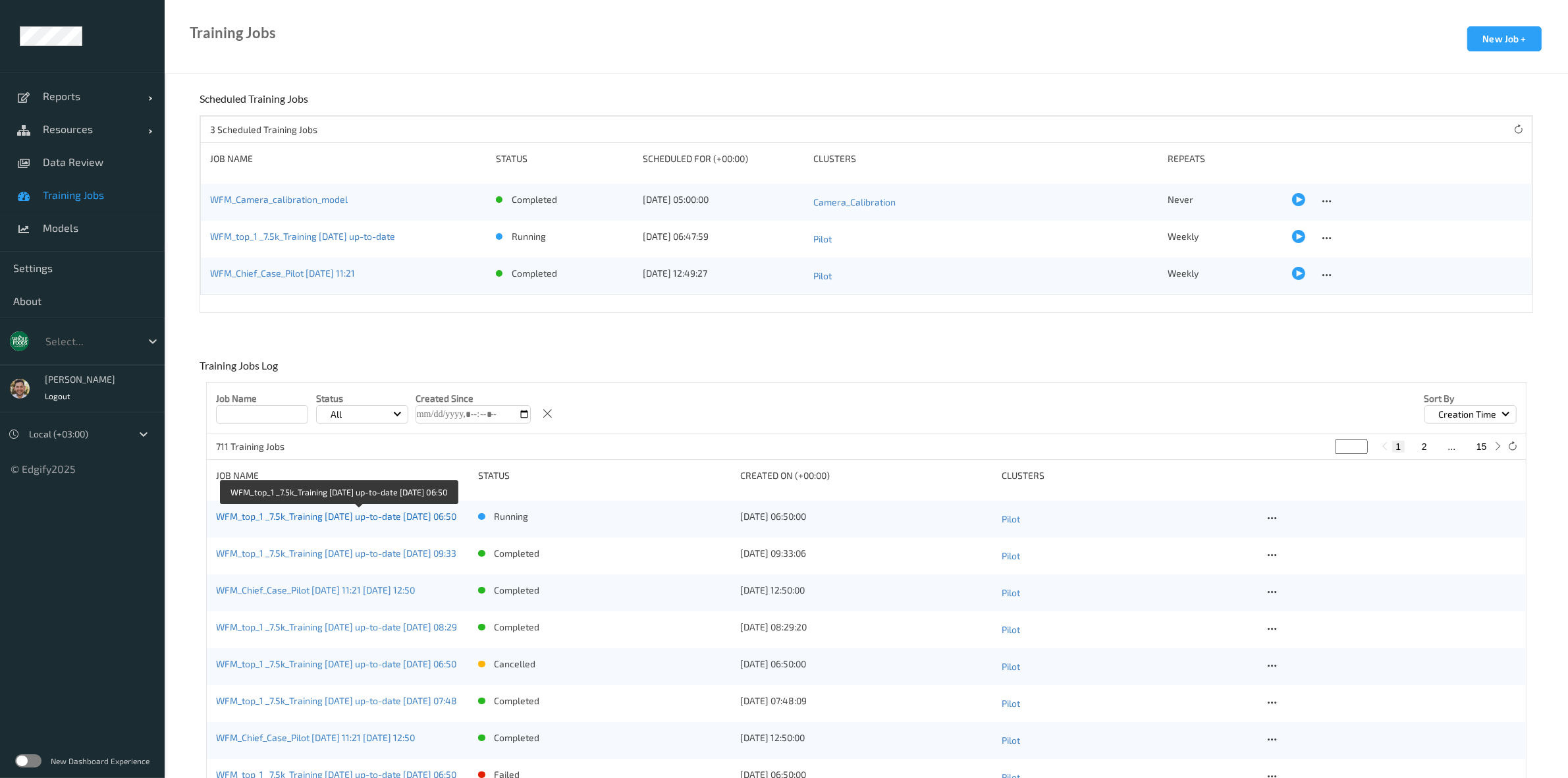
click at [353, 518] on link "WFM_top_1 _7.5k_Training 2025-05-22 up-to-date 2025-08-14 06:50" at bounding box center [336, 516] width 240 height 11
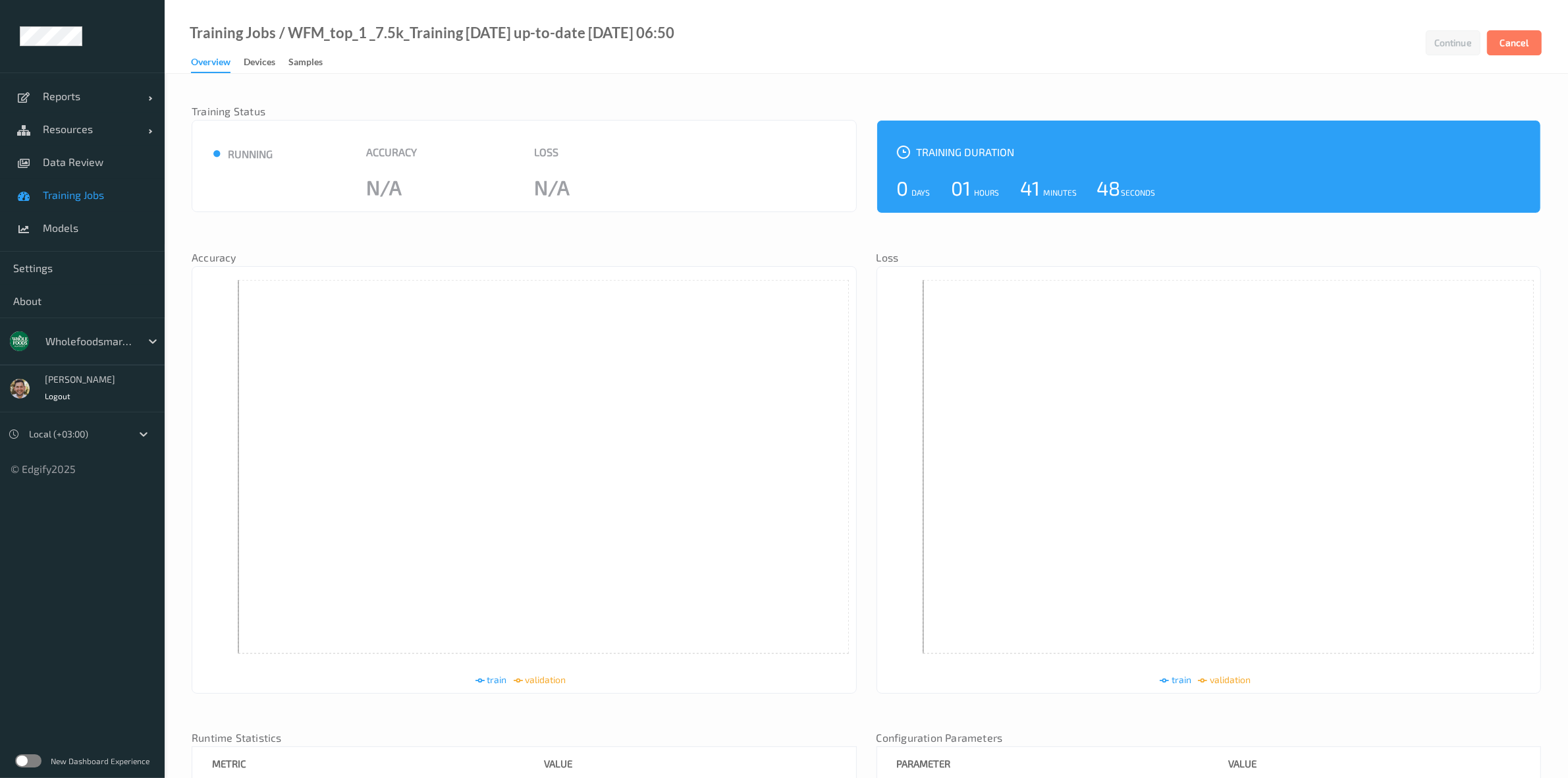
click at [67, 182] on link "Training Jobs" at bounding box center [82, 194] width 165 height 33
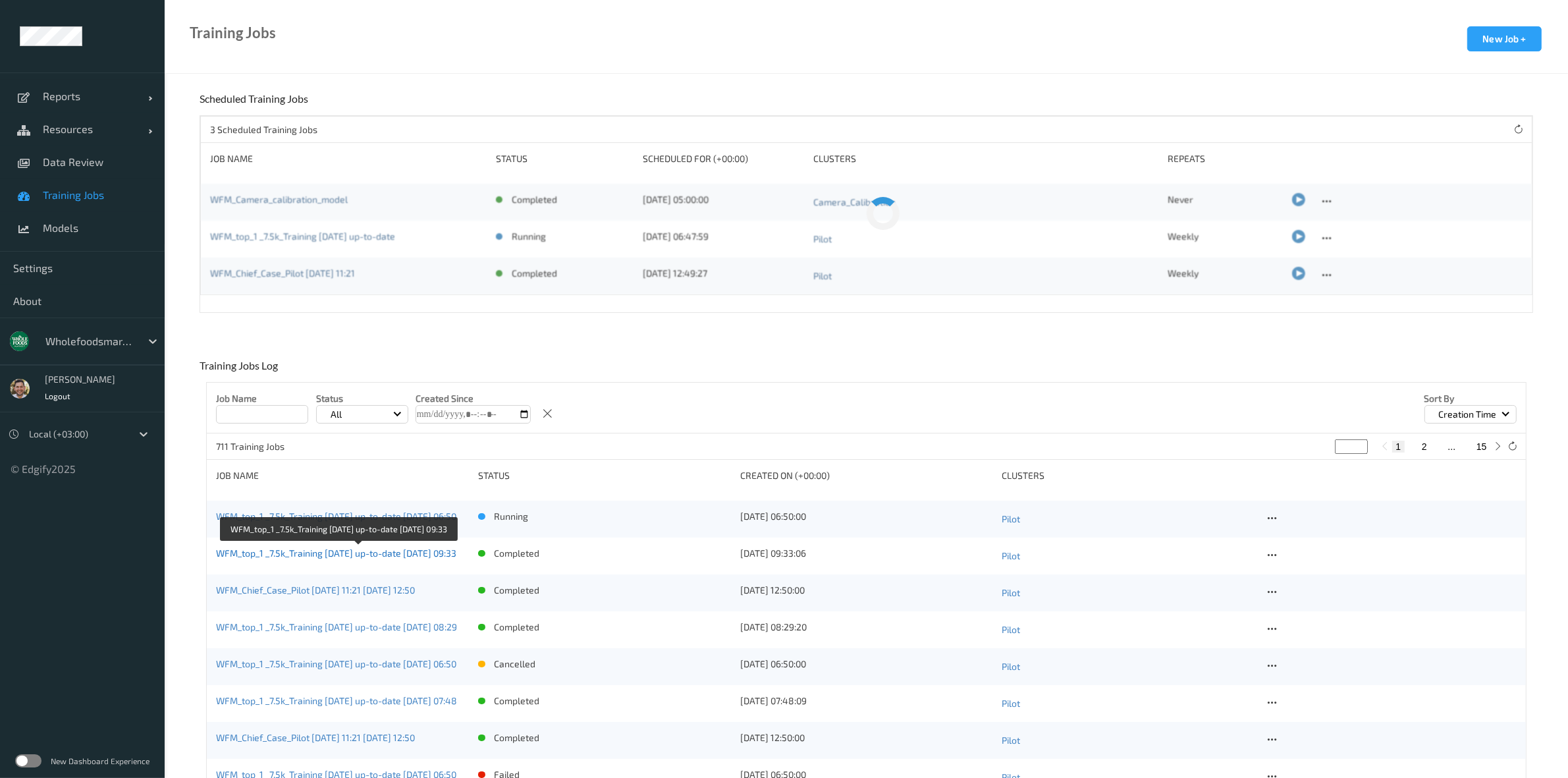
click at [377, 553] on link "WFM_top_1 _7.5k_Training [DATE] up-to-date [DATE] 09:33" at bounding box center [336, 552] width 240 height 11
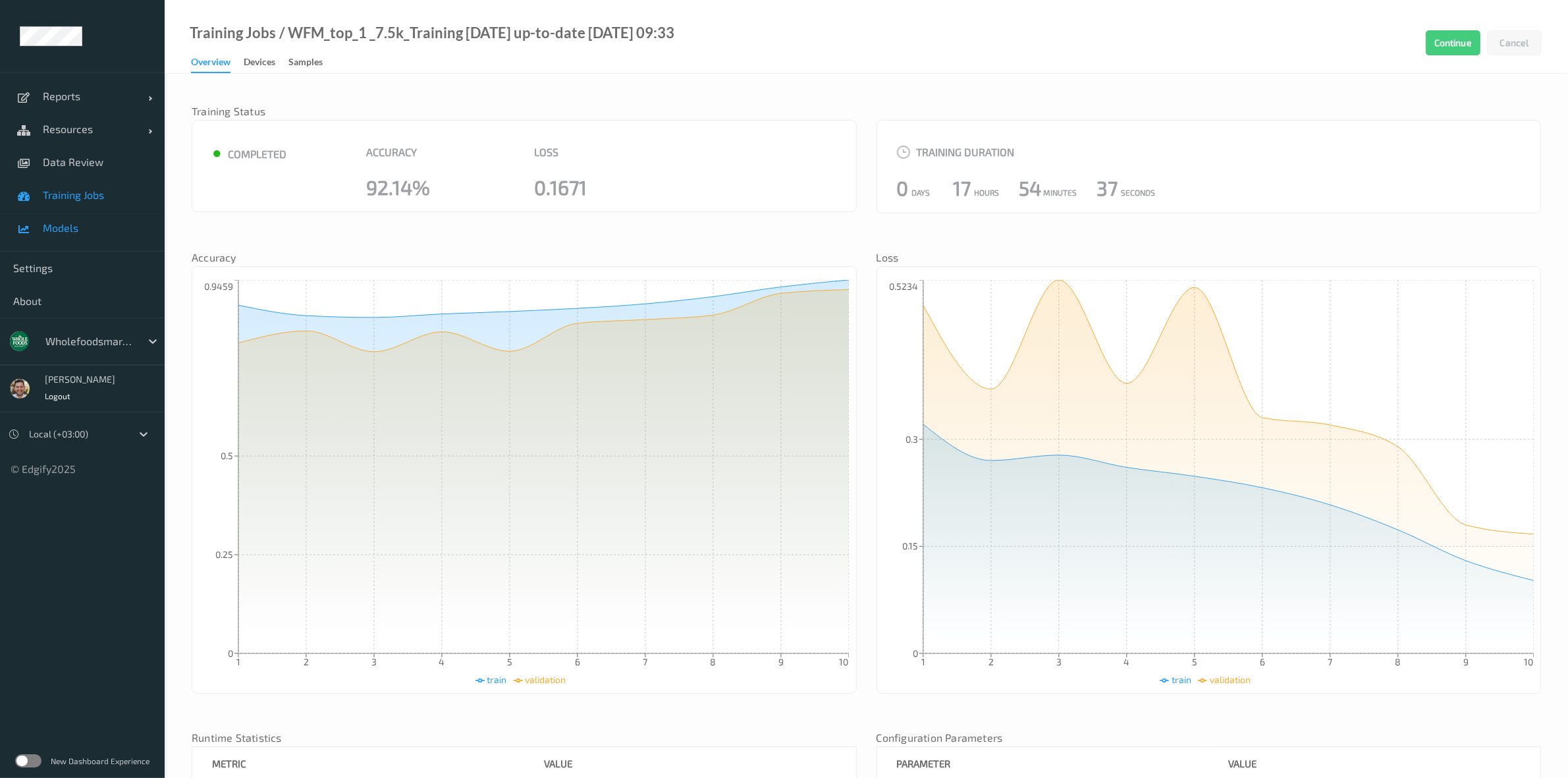
click at [50, 227] on span "Models" at bounding box center [97, 227] width 108 height 13
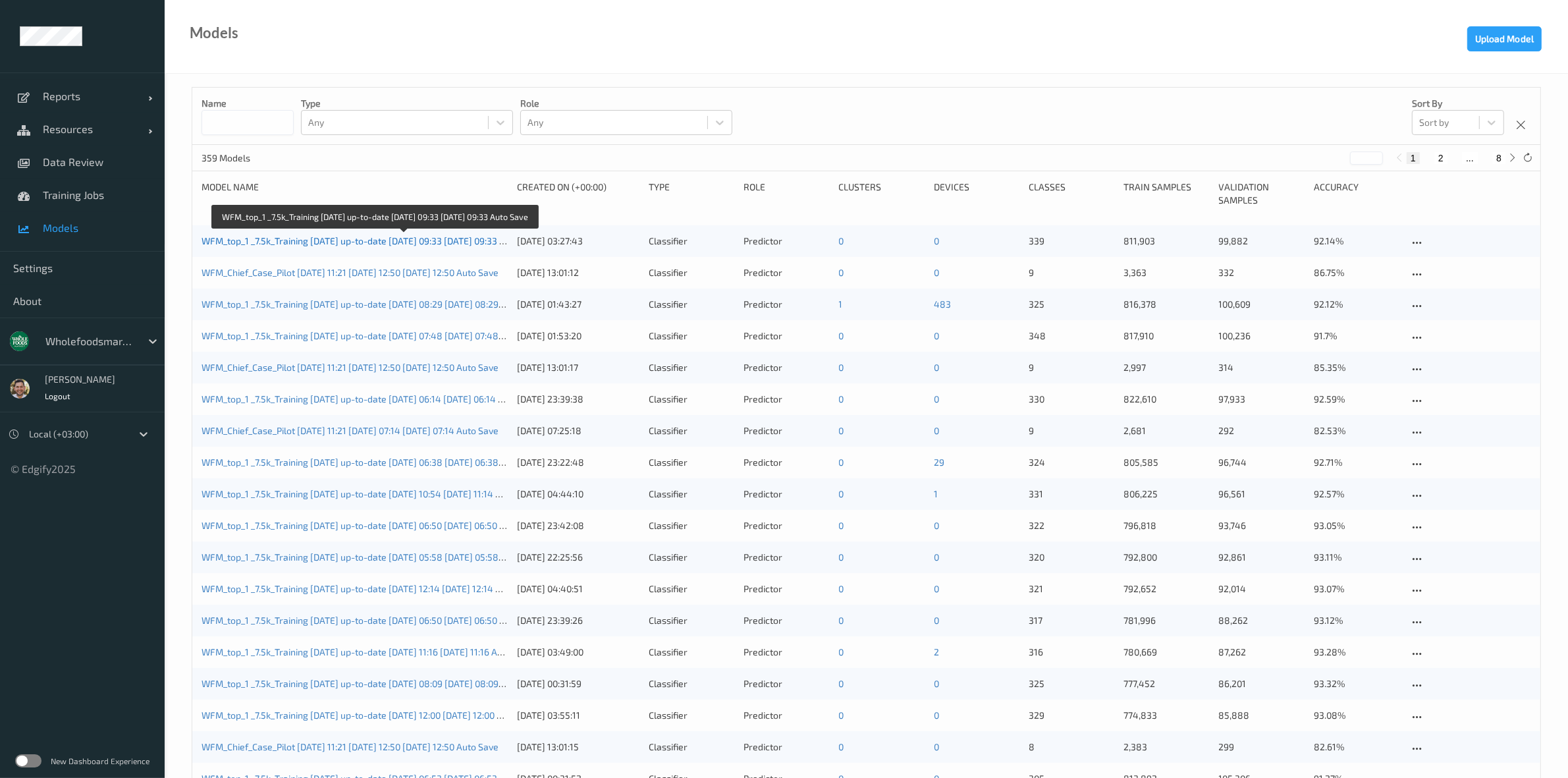
click at [284, 239] on link "WFM_top_1 _7.5k_Training [DATE] up-to-date [DATE] 09:33 [DATE] 09:33 Auto Save" at bounding box center [371, 240] width 339 height 11
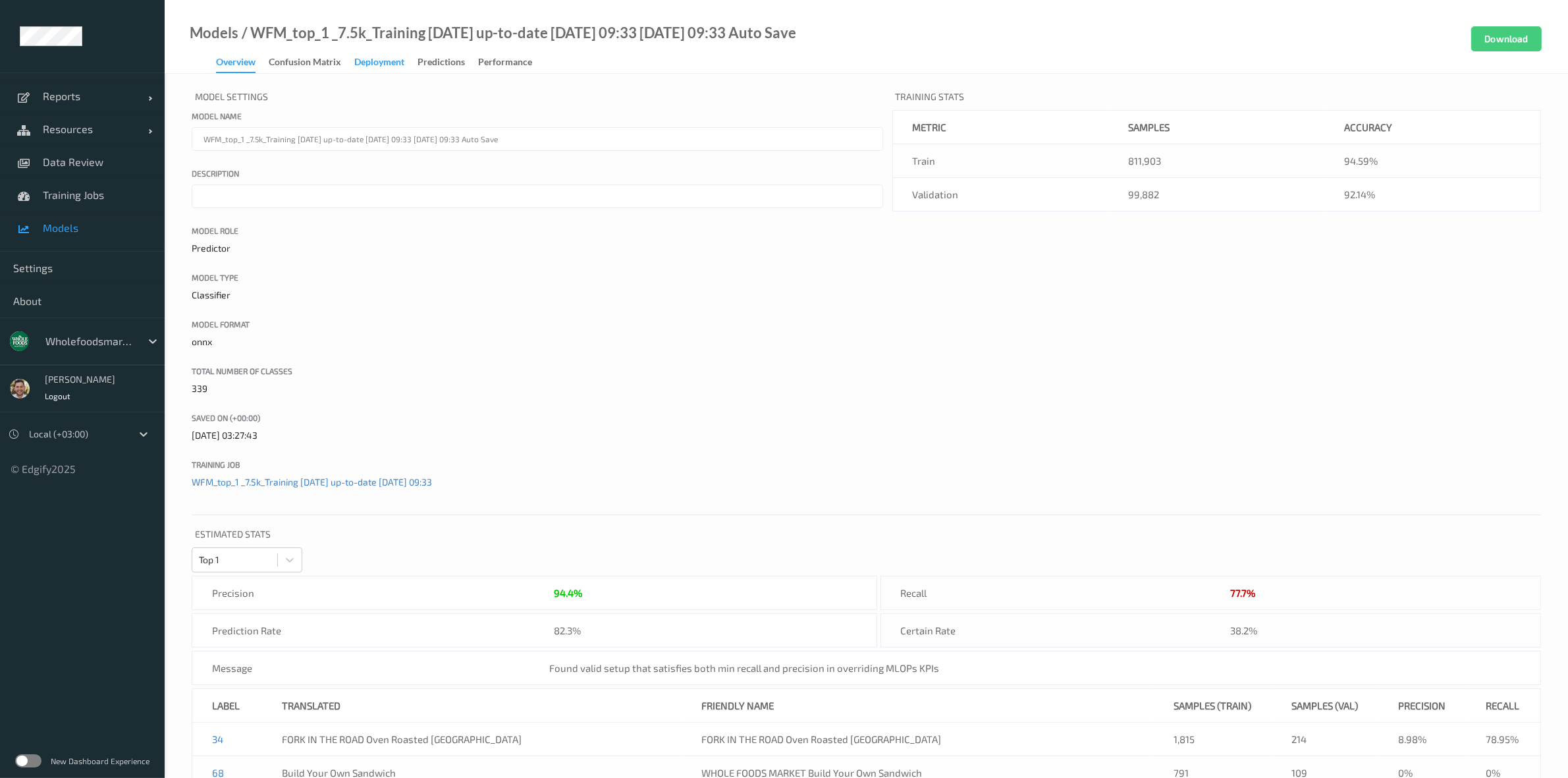
click at [371, 61] on div "Deployment" at bounding box center [379, 64] width 50 height 17
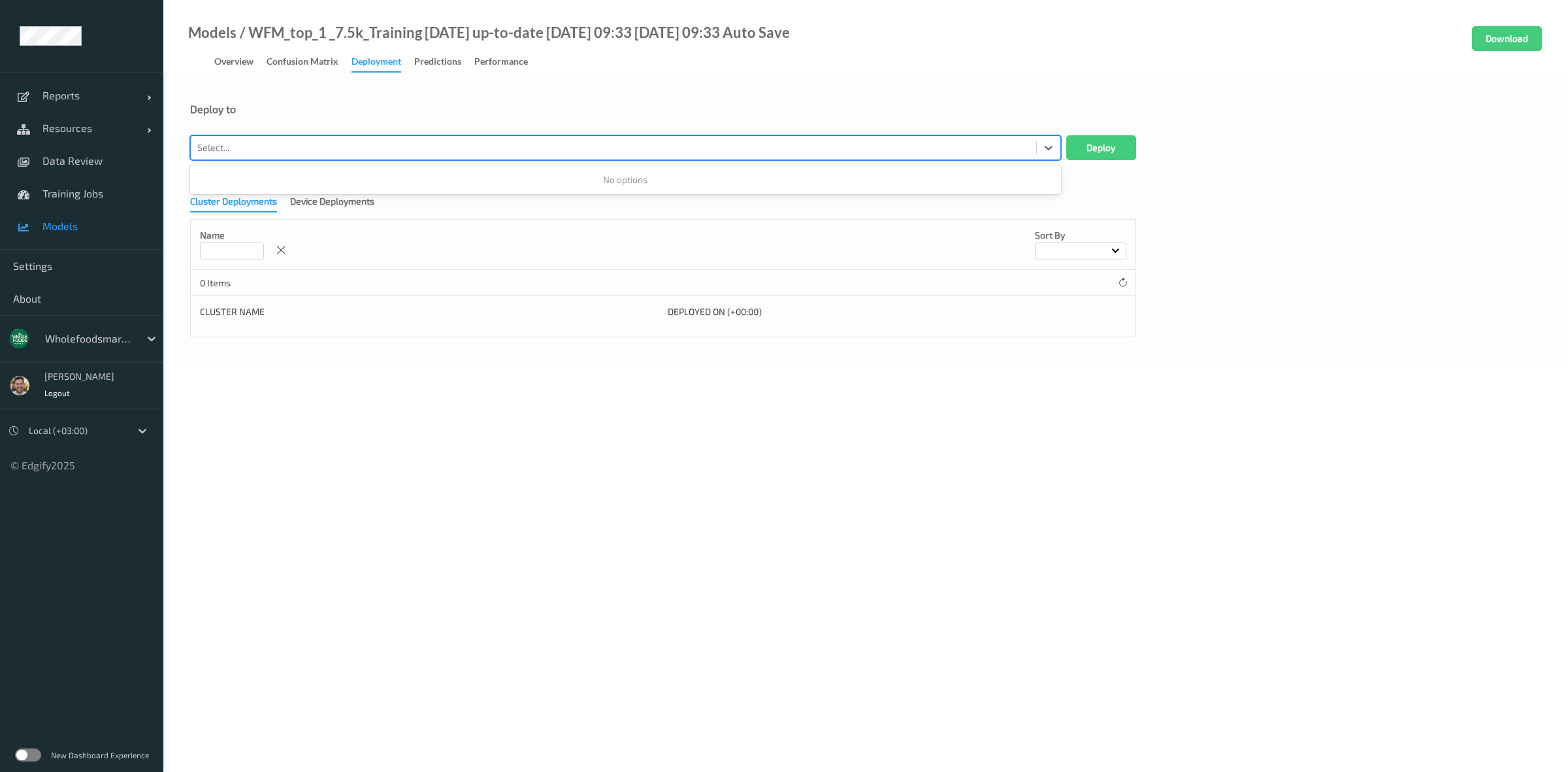
click at [570, 147] on div at bounding box center [614, 148] width 832 height 16
click at [543, 151] on div at bounding box center [614, 148] width 832 height 16
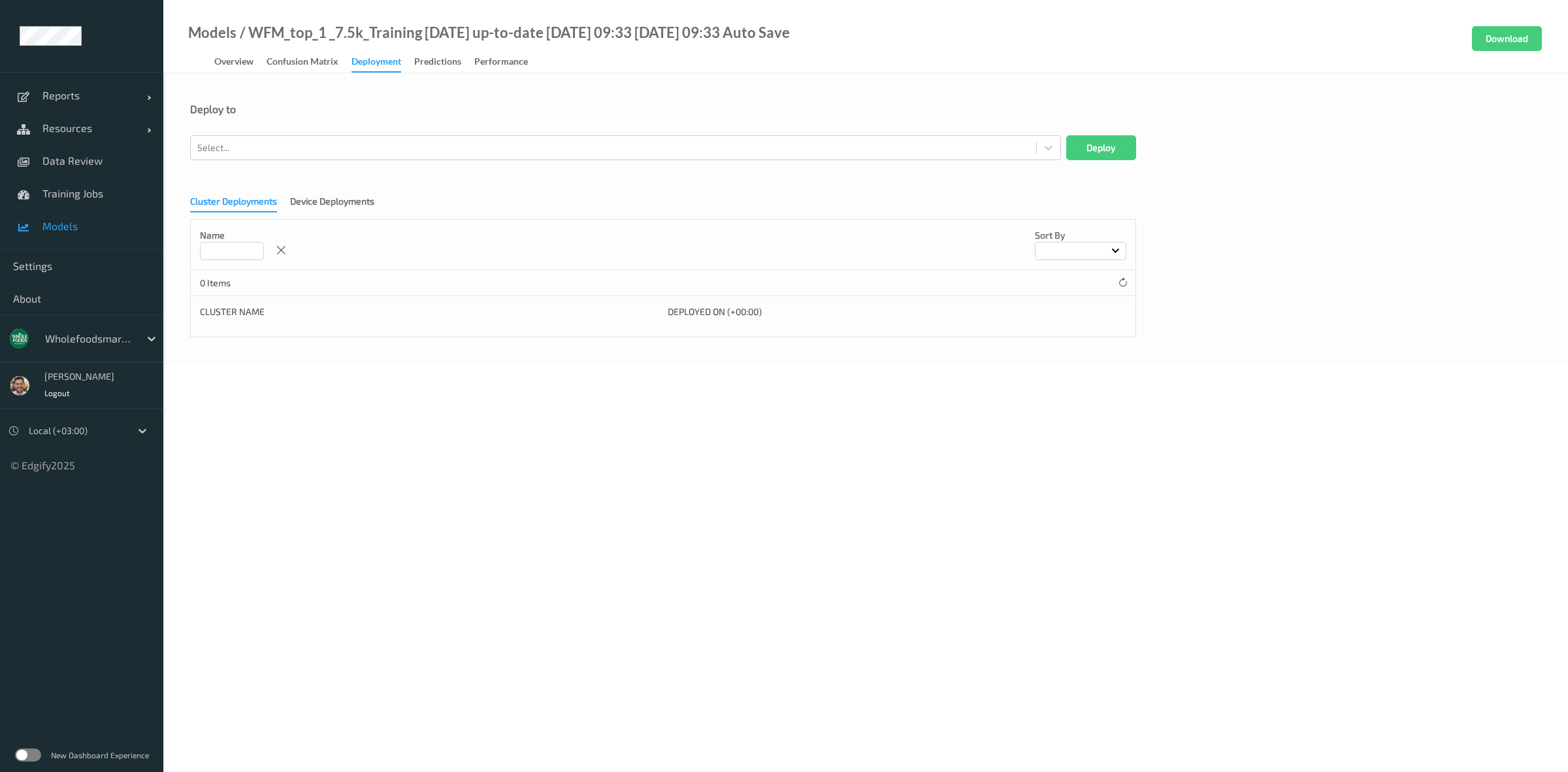
click at [306, 167] on form "Deploy to Select... Deploy Cluster Deployments Device Deployments Name Sort by …" at bounding box center [865, 220] width 1351 height 235
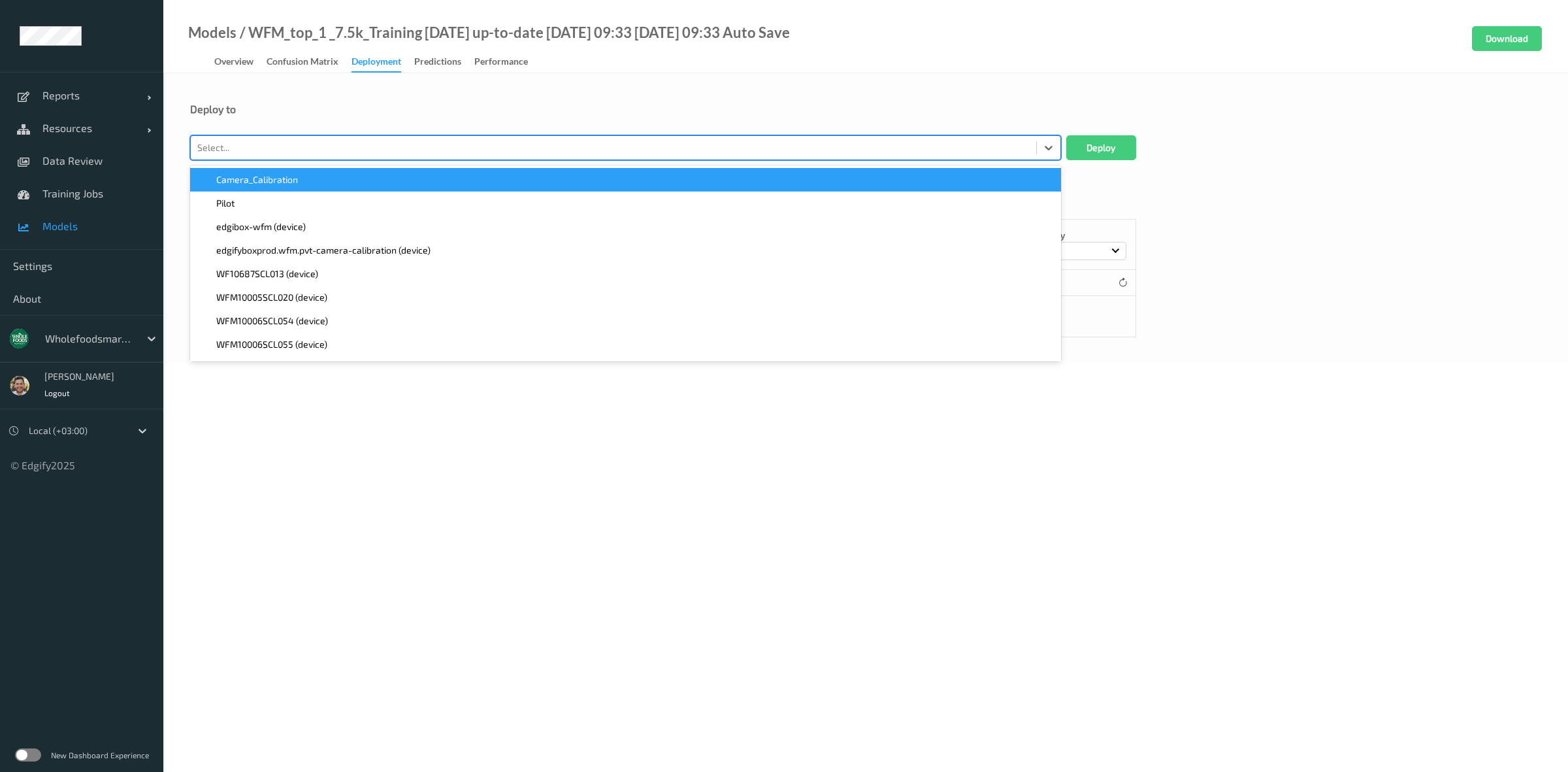
click at [309, 151] on div at bounding box center [614, 148] width 832 height 16
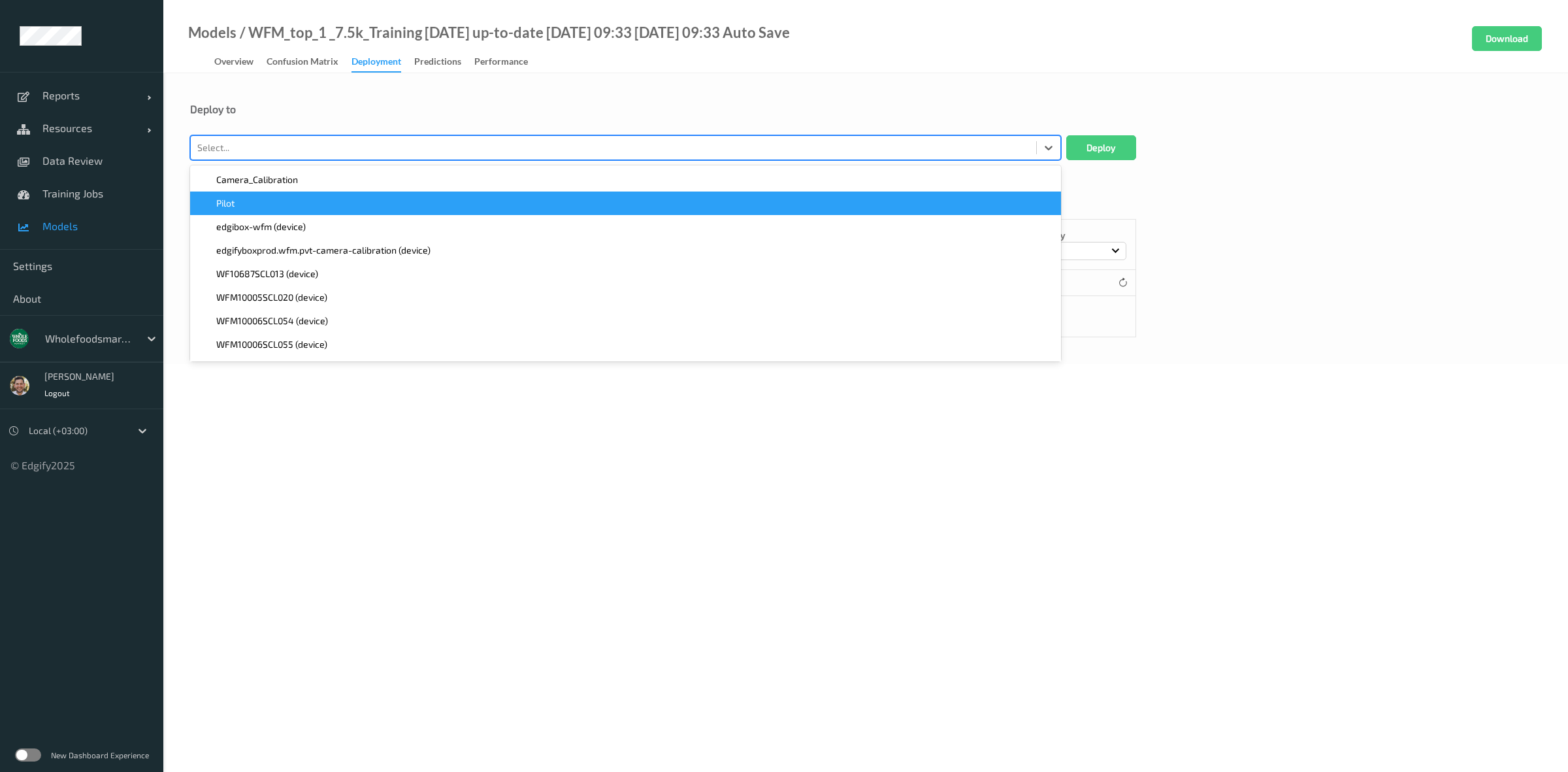
click at [299, 207] on div "Pilot" at bounding box center [626, 203] width 855 height 13
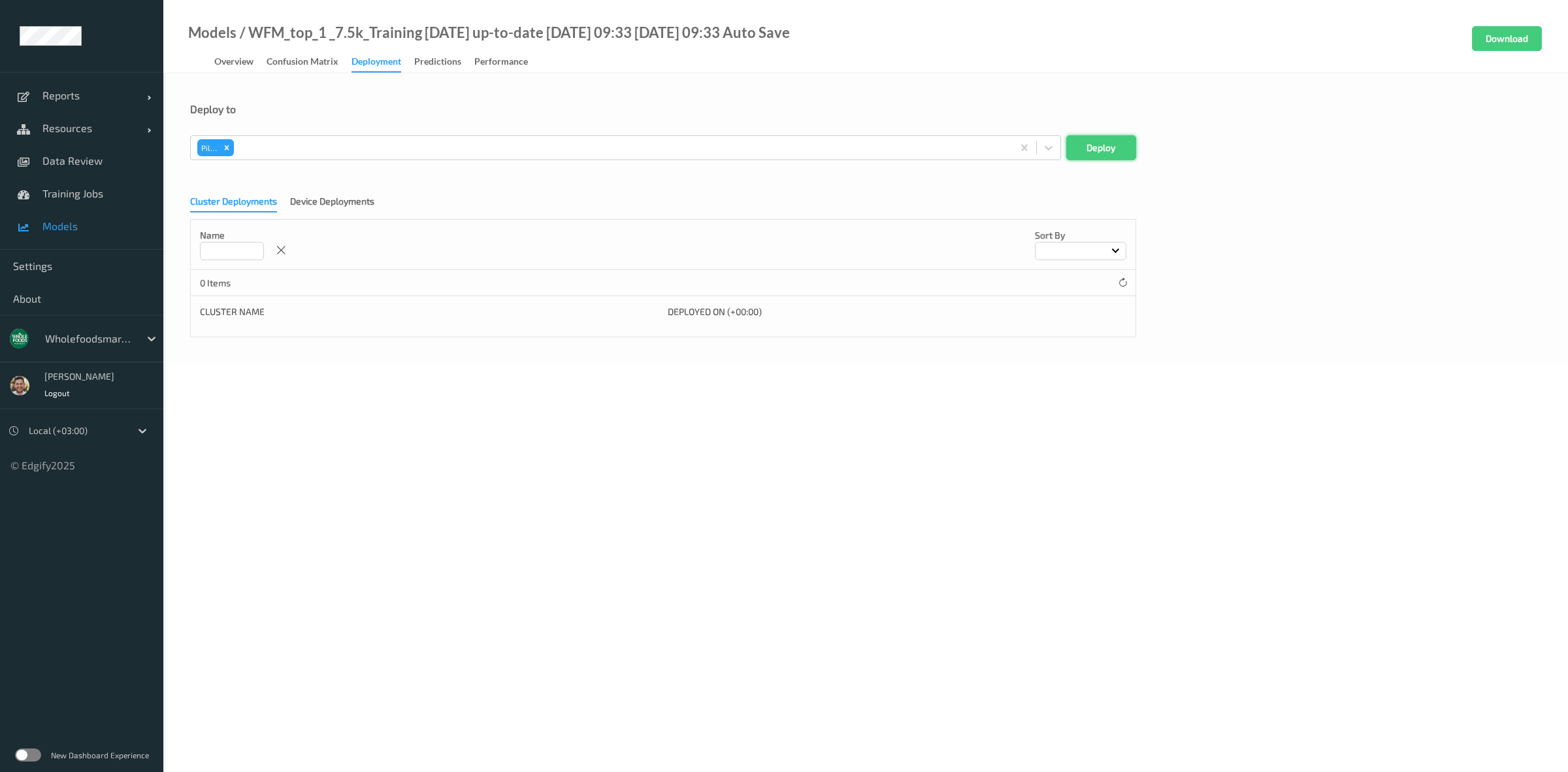
click at [1093, 147] on button "Deploy" at bounding box center [1101, 148] width 70 height 25
click at [107, 93] on span "Reports" at bounding box center [95, 95] width 104 height 13
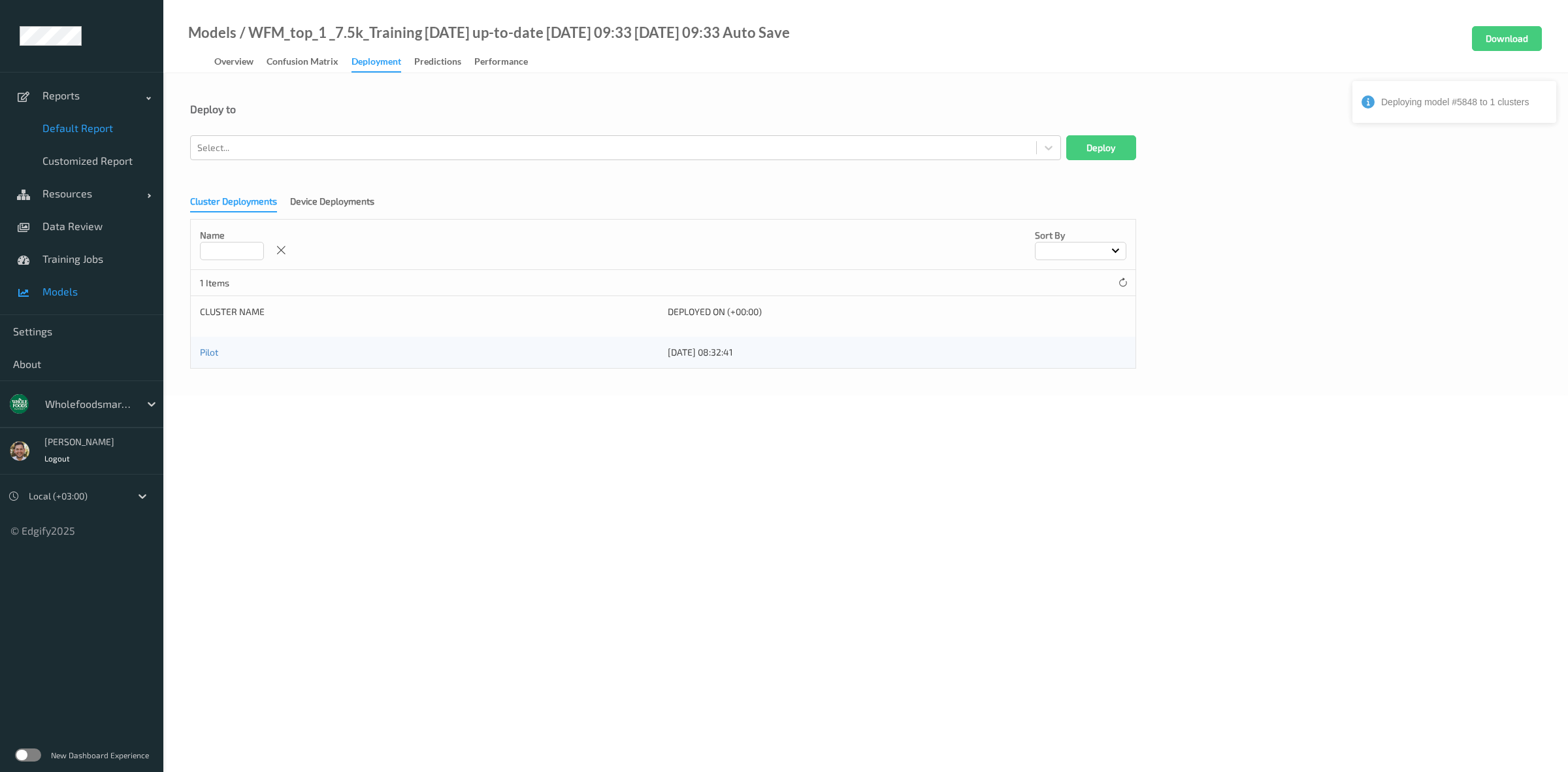
click at [97, 117] on link "Default Report" at bounding box center [82, 128] width 163 height 33
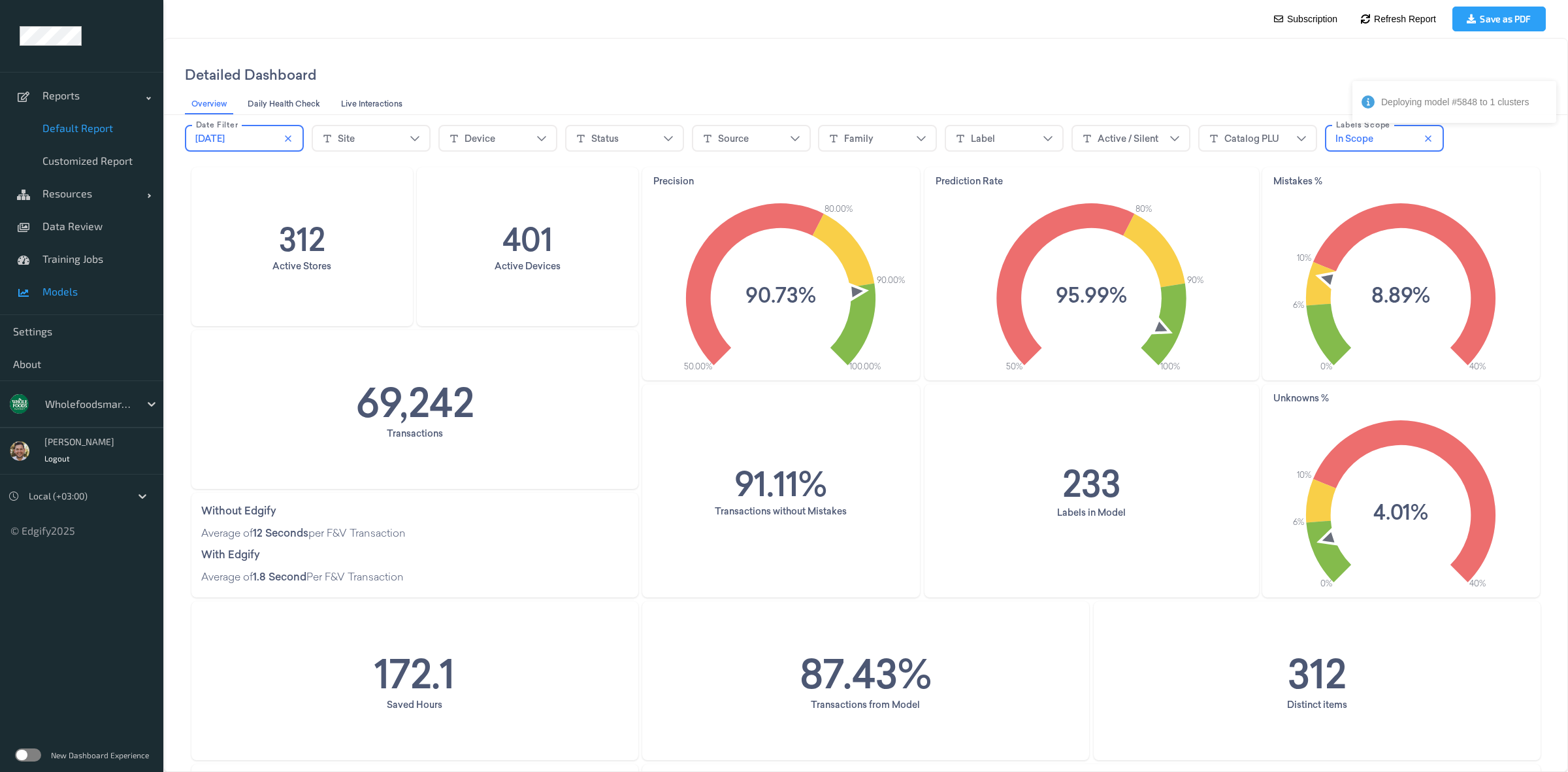
click at [104, 288] on span "Models" at bounding box center [96, 291] width 107 height 13
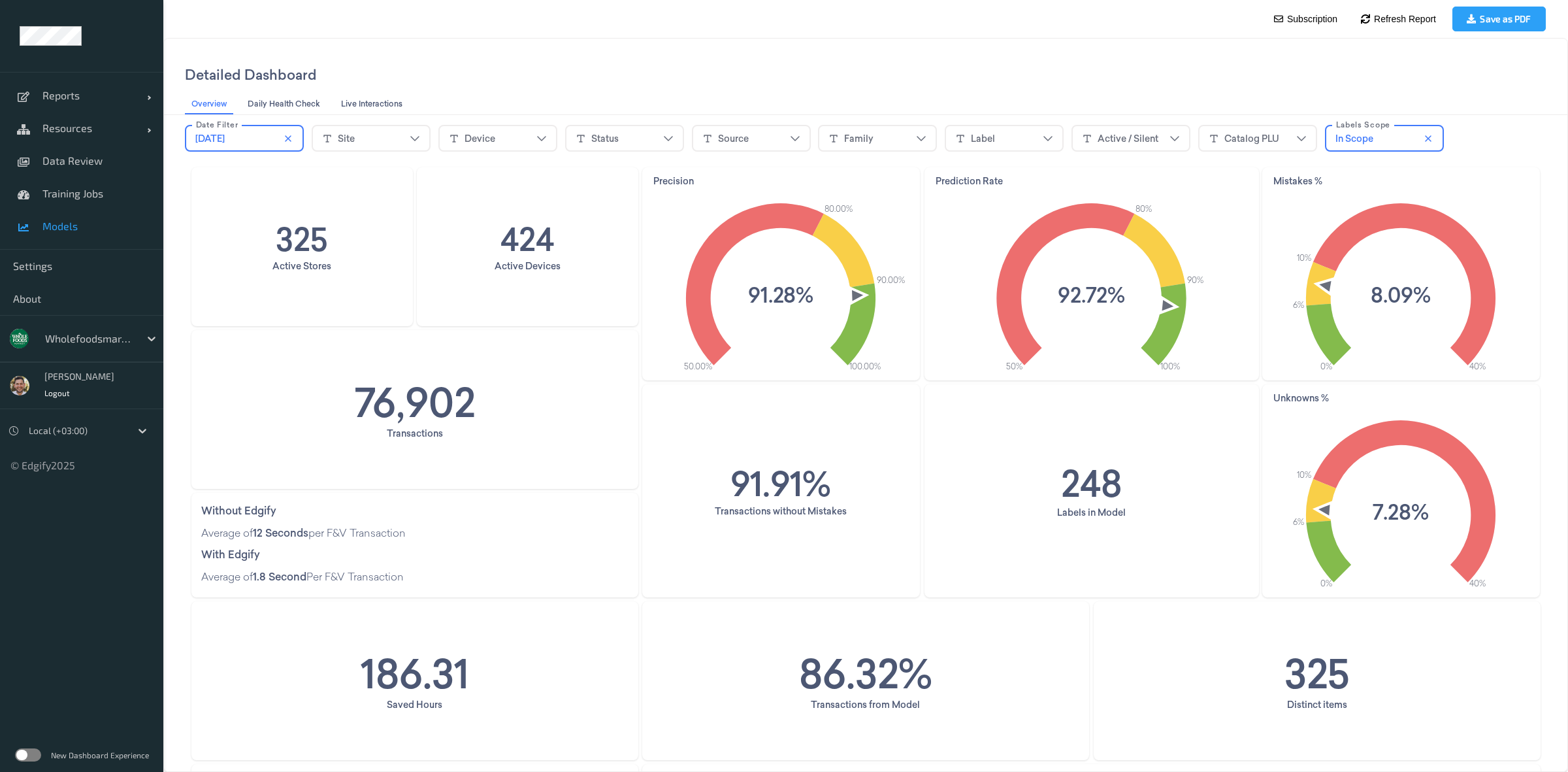
click at [103, 226] on span "Models" at bounding box center [96, 226] width 107 height 13
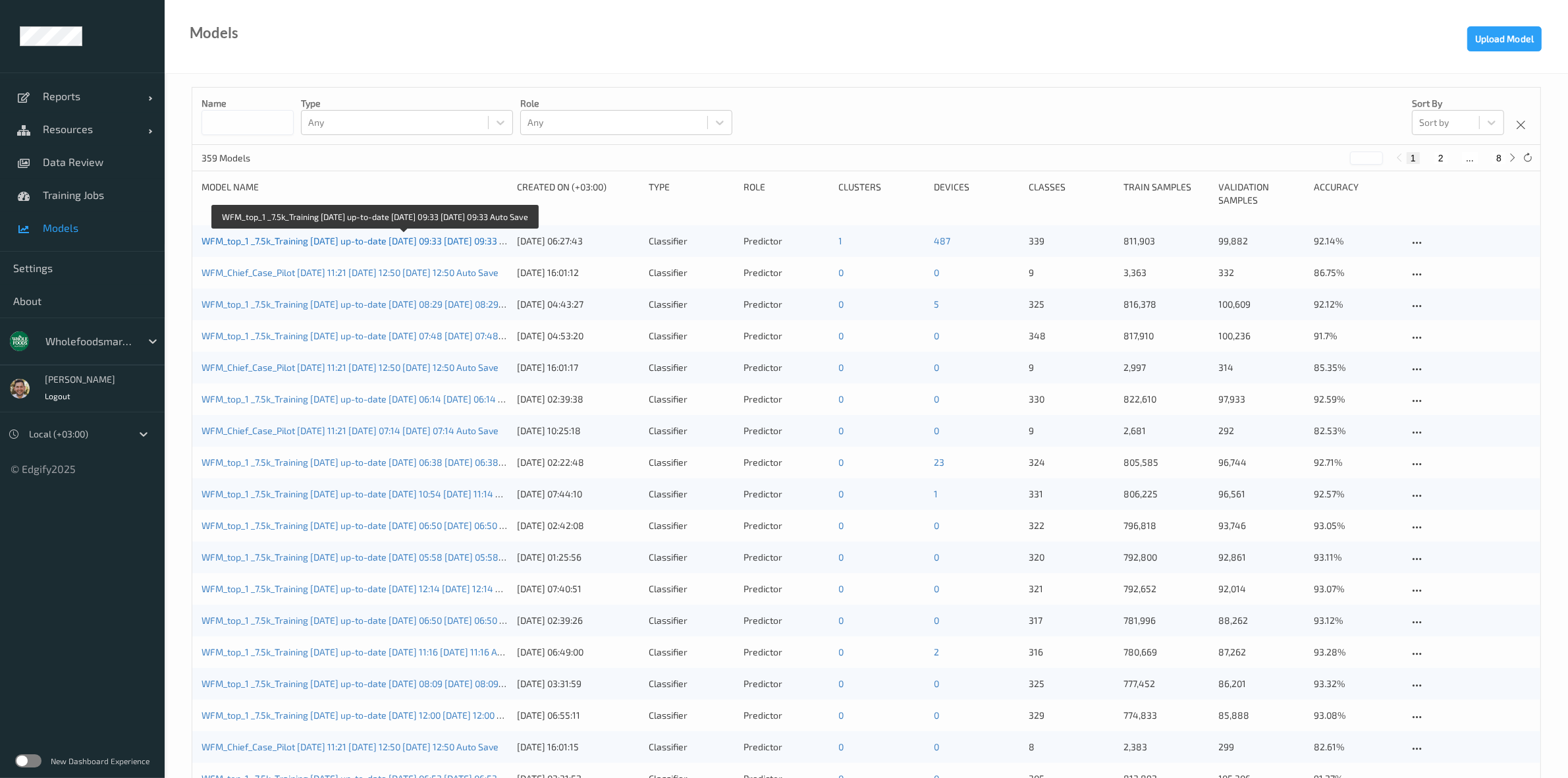
click at [416, 239] on link "WFM_top_1 _7.5k_Training [DATE] up-to-date [DATE] 09:33 [DATE] 09:33 Auto Save" at bounding box center [371, 240] width 339 height 11
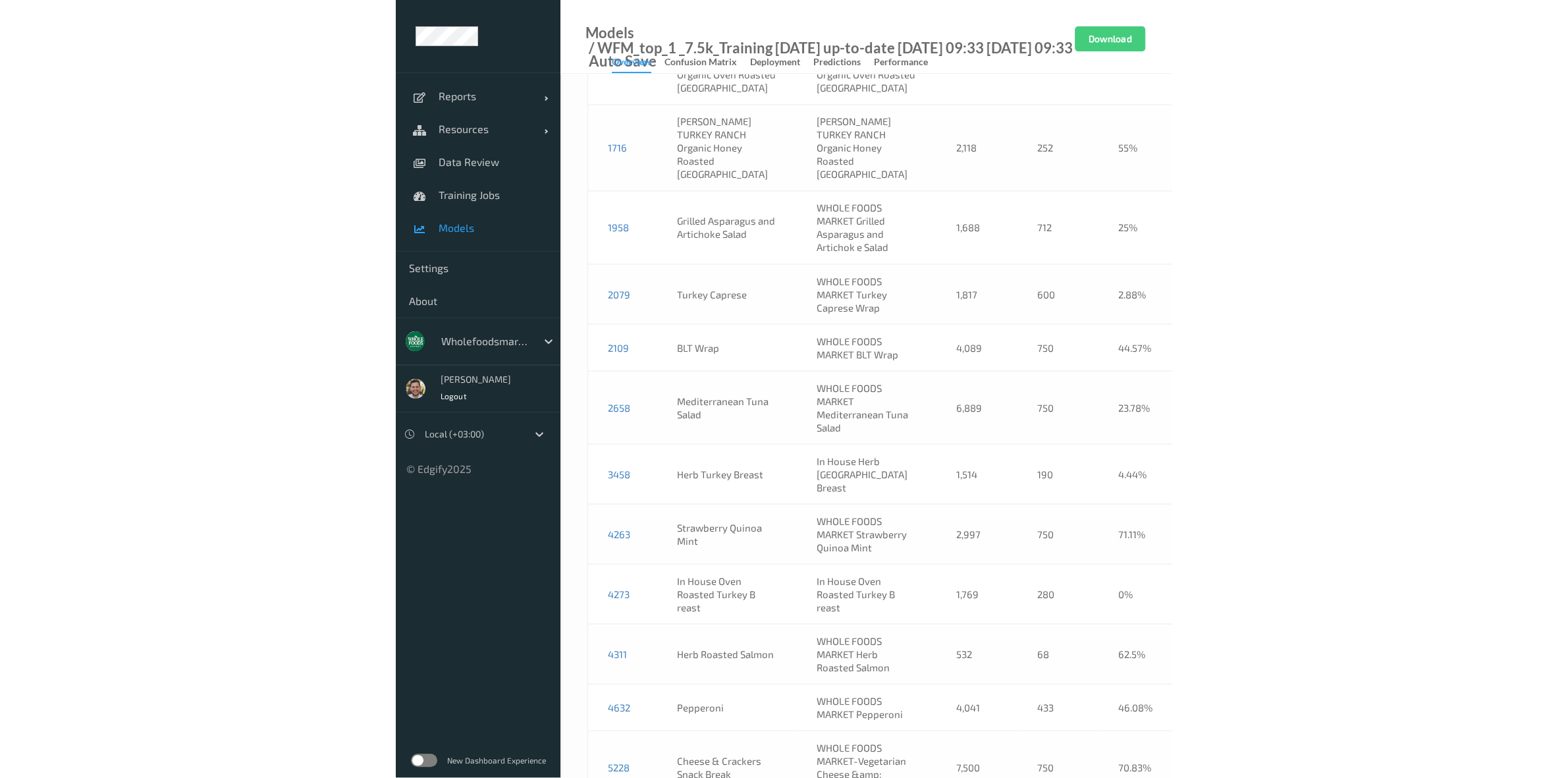
scroll to position [1317, 0]
